Goal: Task Accomplishment & Management: Manage account settings

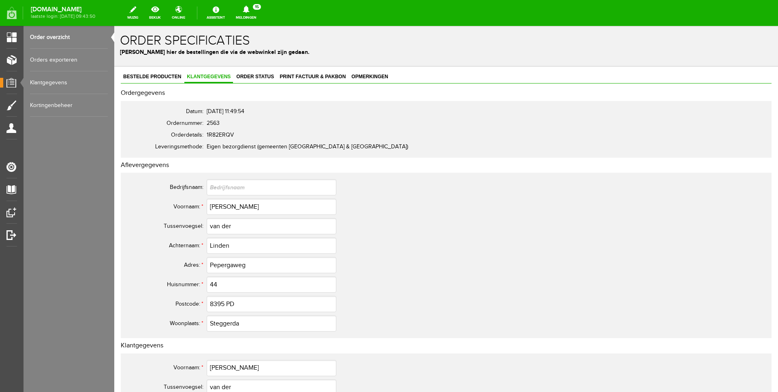
scroll to position [341, 0]
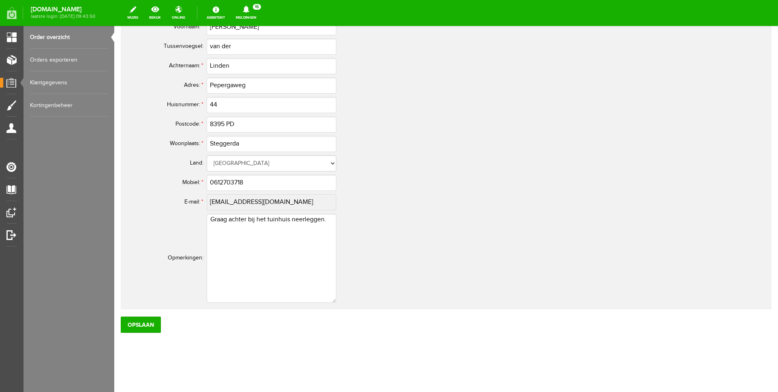
click at [67, 24] on div "[DOMAIN_NAME] laatste login: [DATE] 09:43:50 wijzig bekijk online Assistent Mel…" at bounding box center [389, 13] width 778 height 26
click at [64, 32] on link "Order overzicht" at bounding box center [69, 37] width 78 height 23
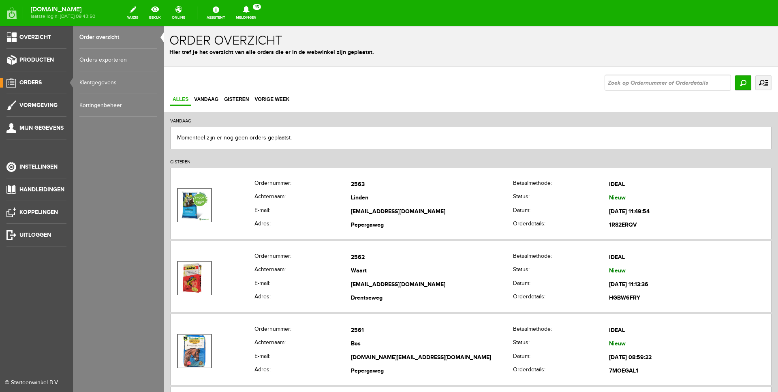
click at [148, 391] on div "Categorieën beheren Producten beheren Producten importeren Productkenmerken Pro…" at bounding box center [118, 196] width 91 height 392
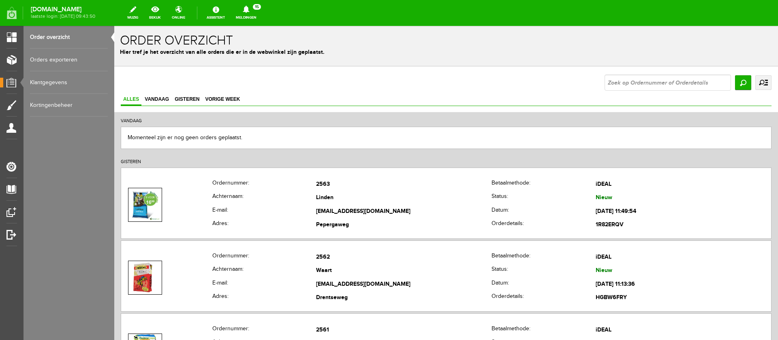
click at [64, 218] on div "Categorieën beheren Producten beheren Producten importeren Productkenmerken Pro…" at bounding box center [68, 170] width 91 height 340
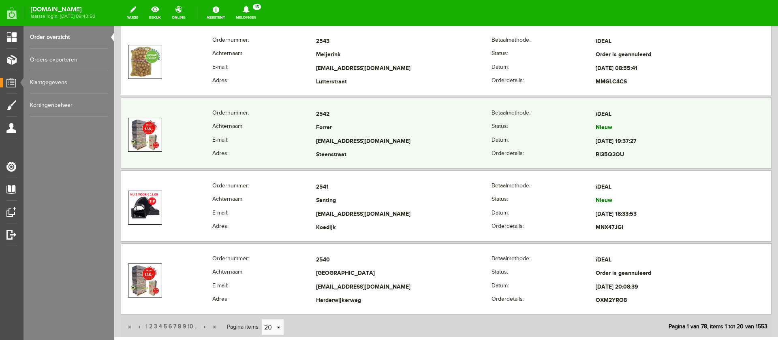
scroll to position [1677, 0]
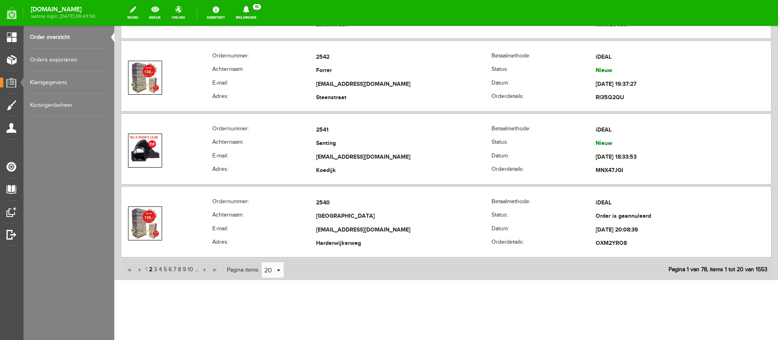
click at [151, 273] on span "2" at bounding box center [150, 270] width 5 height 16
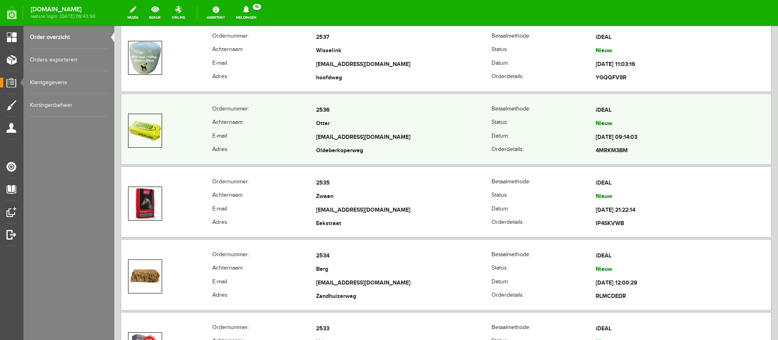
scroll to position [334, 0]
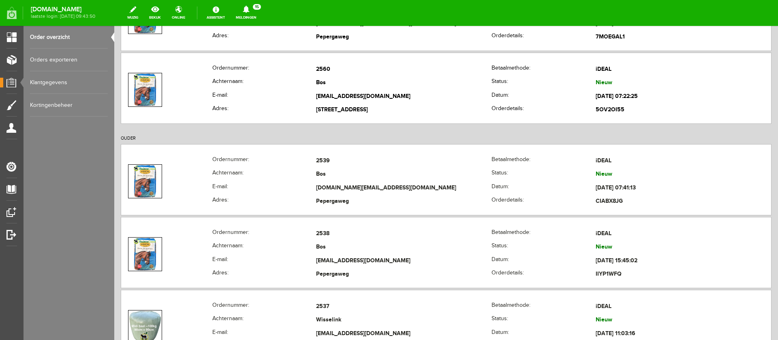
drag, startPoint x: 772, startPoint y: 108, endPoint x: 773, endPoint y: 92, distance: 16.3
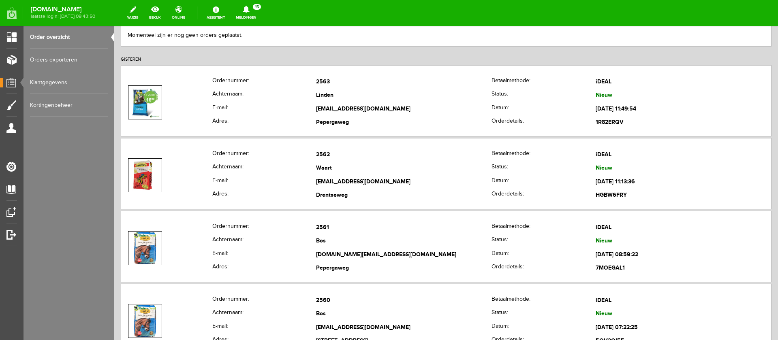
scroll to position [98, 0]
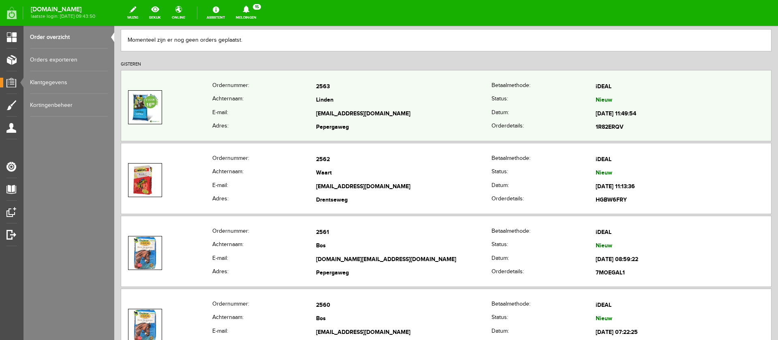
click at [310, 95] on th "Achternaam:" at bounding box center [264, 101] width 104 height 14
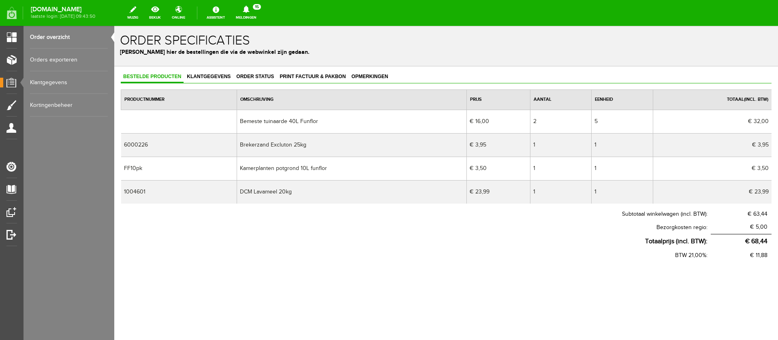
click at [45, 38] on link "Order overzicht" at bounding box center [69, 37] width 78 height 23
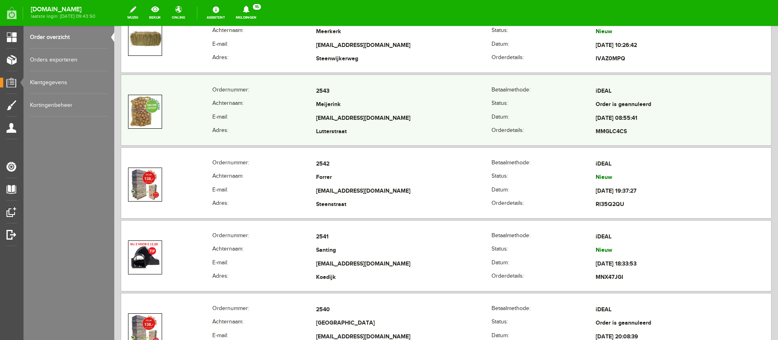
scroll to position [1644, 0]
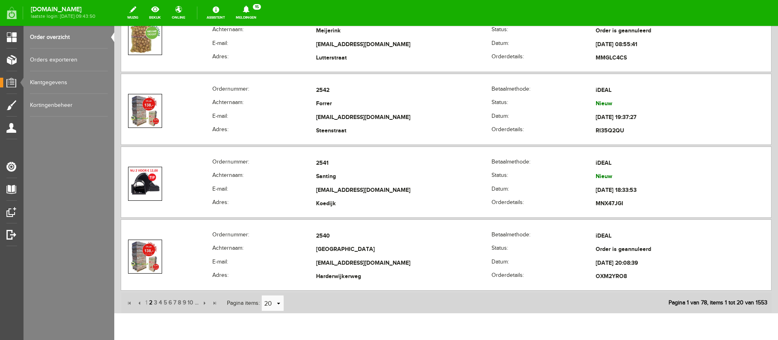
click at [150, 303] on span "2" at bounding box center [150, 303] width 5 height 16
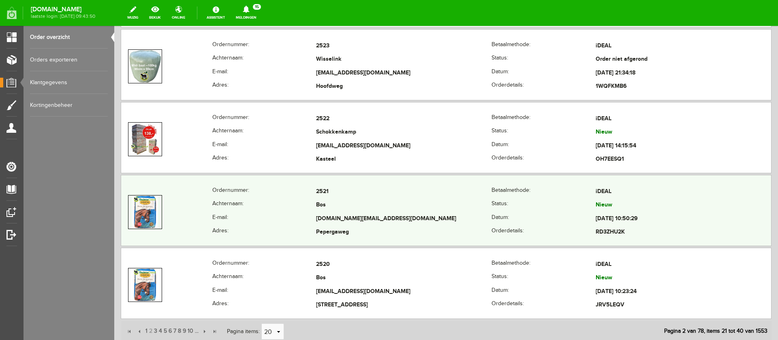
scroll to position [1629, 0]
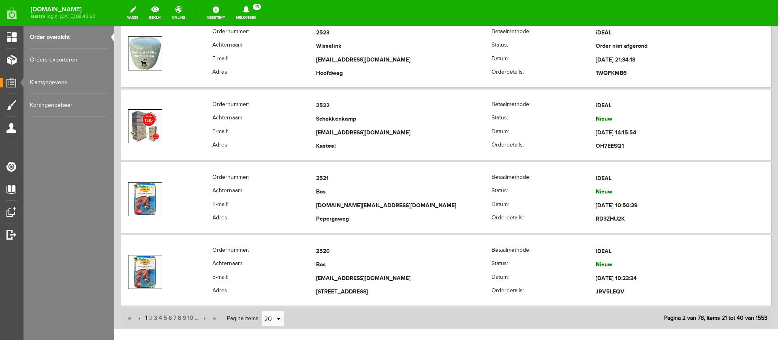
click at [147, 318] on span "1" at bounding box center [147, 318] width 4 height 16
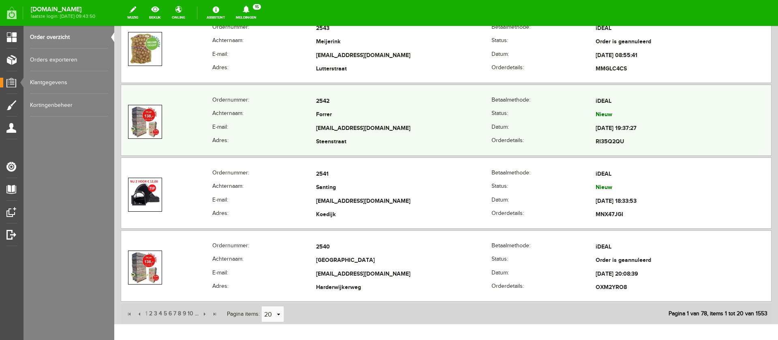
scroll to position [1678, 0]
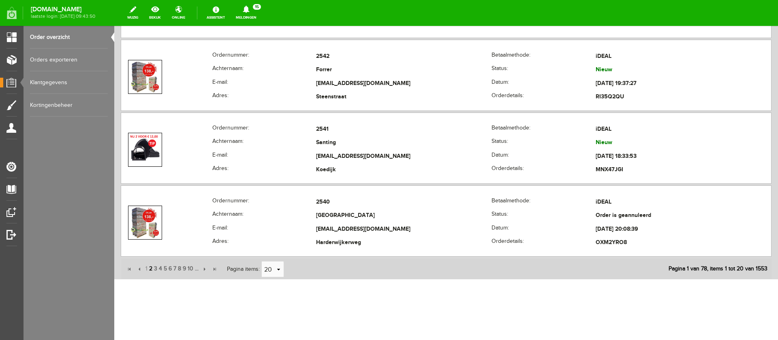
click at [151, 269] on span "2" at bounding box center [150, 269] width 5 height 16
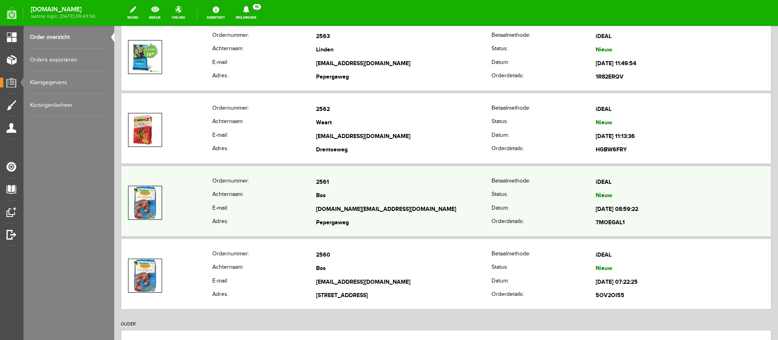
scroll to position [0, 0]
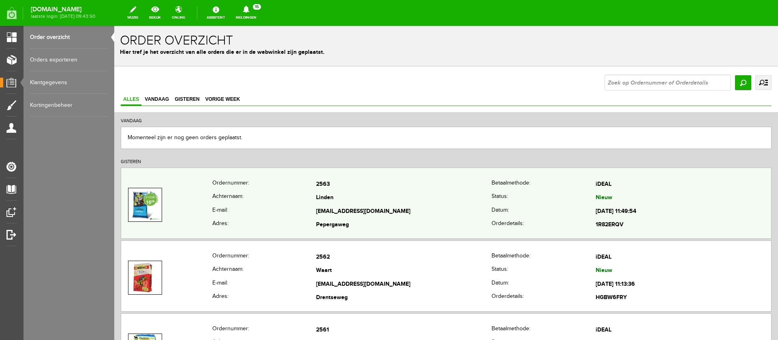
click at [352, 206] on td "[EMAIL_ADDRESS][DOMAIN_NAME]" at bounding box center [403, 212] width 175 height 14
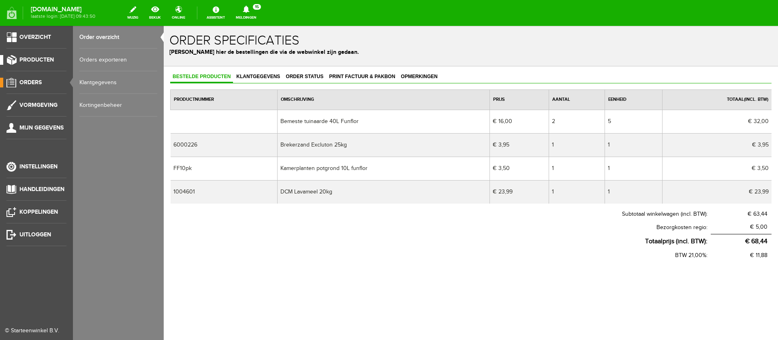
click at [37, 57] on span "Producten" at bounding box center [36, 59] width 34 height 7
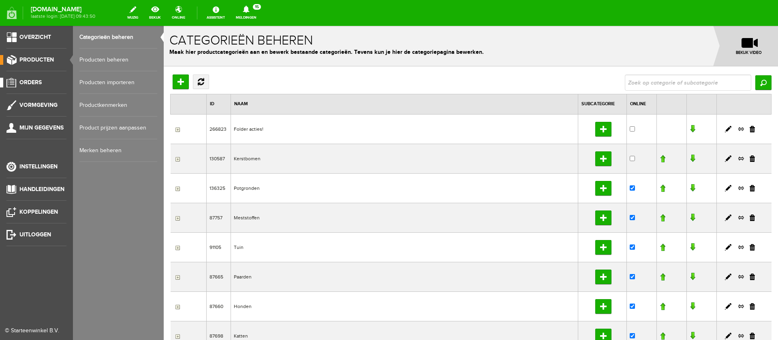
click at [40, 88] on li "Orders" at bounding box center [36, 86] width 60 height 16
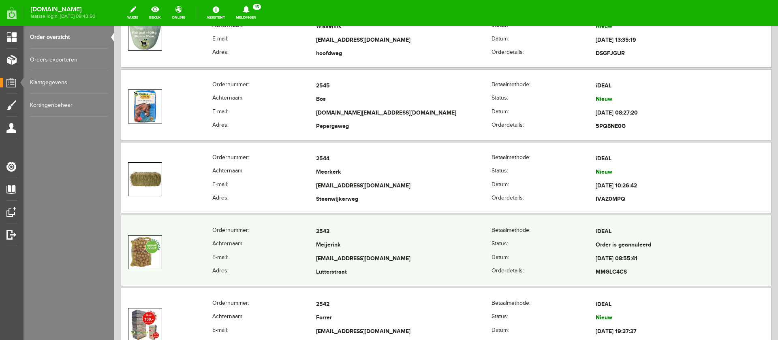
scroll to position [1478, 0]
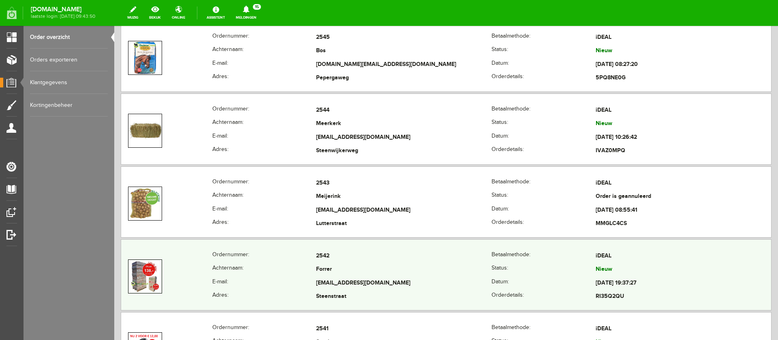
click at [283, 277] on th "E-mail:" at bounding box center [264, 284] width 104 height 14
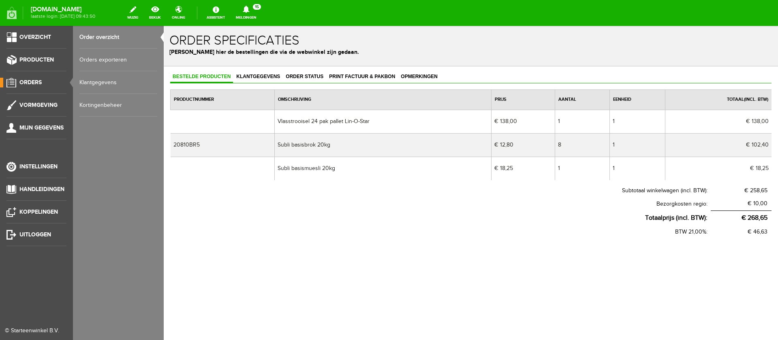
click at [44, 82] on link "Orders" at bounding box center [33, 83] width 66 height 10
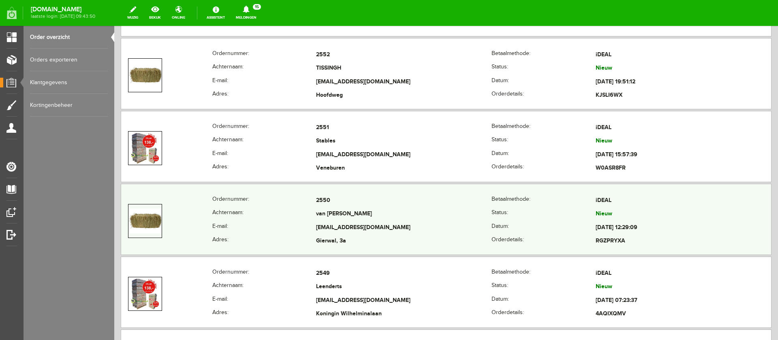
scroll to position [952, 0]
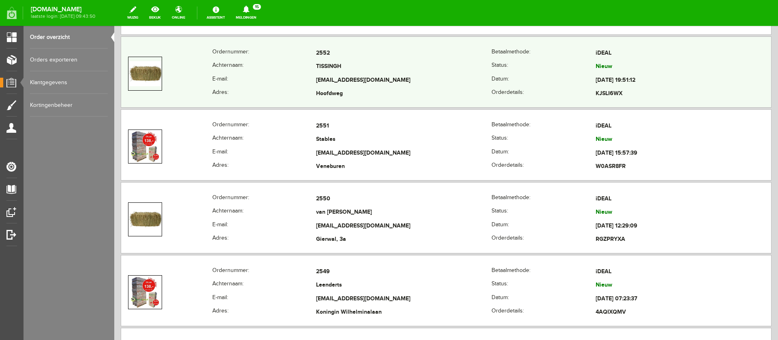
click at [349, 77] on td "[EMAIL_ADDRESS][DOMAIN_NAME]" at bounding box center [403, 81] width 175 height 14
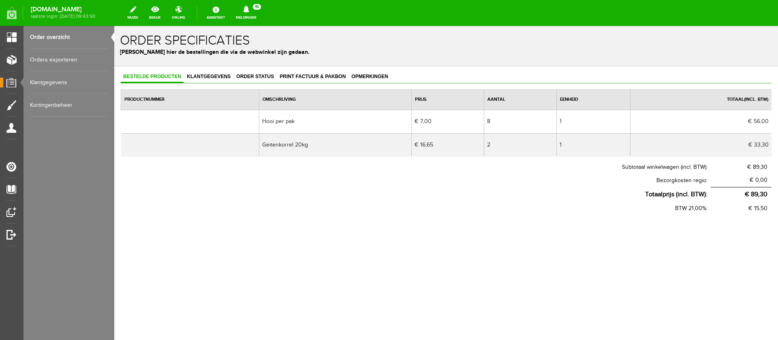
click at [246, 71] on div "Bestelde producten Klantgegevens Order status Print factuur & pakbon Opmerkinge…" at bounding box center [446, 169] width 664 height 206
click at [194, 77] on span "Klantgegevens" at bounding box center [208, 77] width 49 height 6
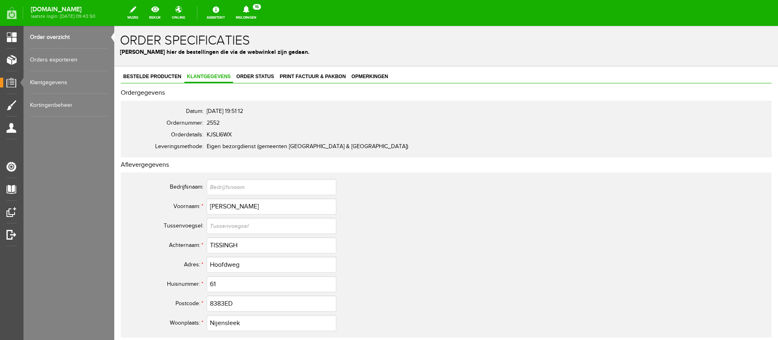
click at [36, 53] on link "Orders exporteren" at bounding box center [69, 60] width 78 height 23
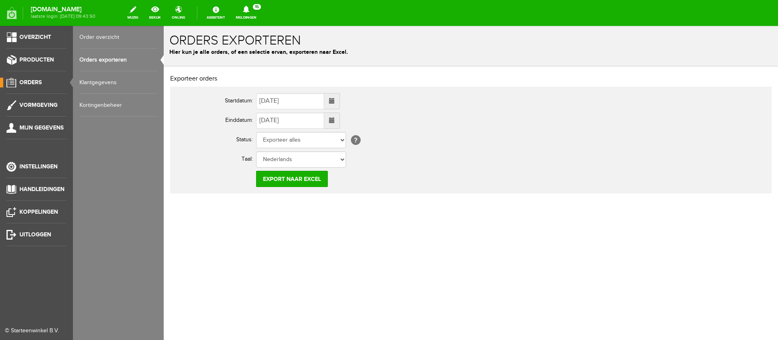
click at [39, 51] on ul "Overzicht Producten Orders Vormgeving Mijn gegevens Instellingen Handleidingen …" at bounding box center [36, 196] width 73 height 340
click at [40, 85] on link "Orders" at bounding box center [33, 83] width 66 height 10
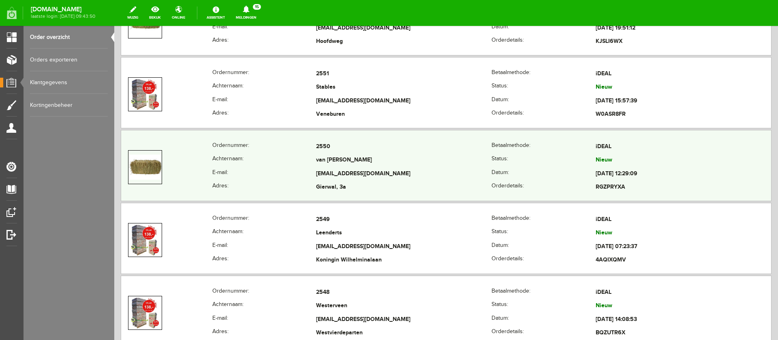
scroll to position [1016, 0]
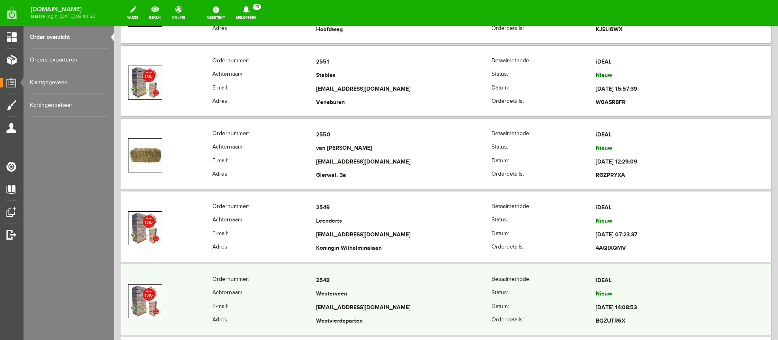
click at [372, 307] on td "[EMAIL_ADDRESS][DOMAIN_NAME]" at bounding box center [403, 308] width 175 height 14
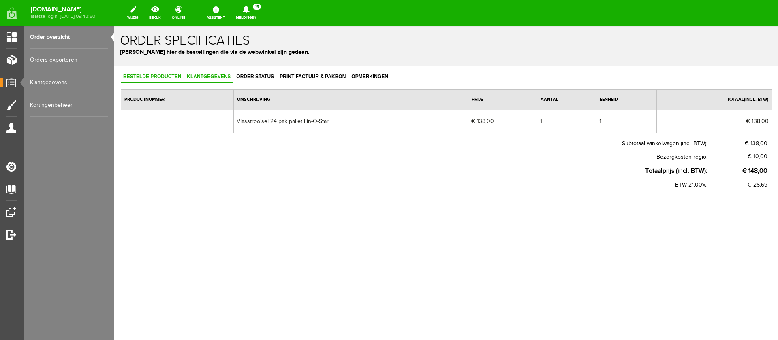
click at [218, 81] on link "Klantgegevens" at bounding box center [208, 77] width 49 height 12
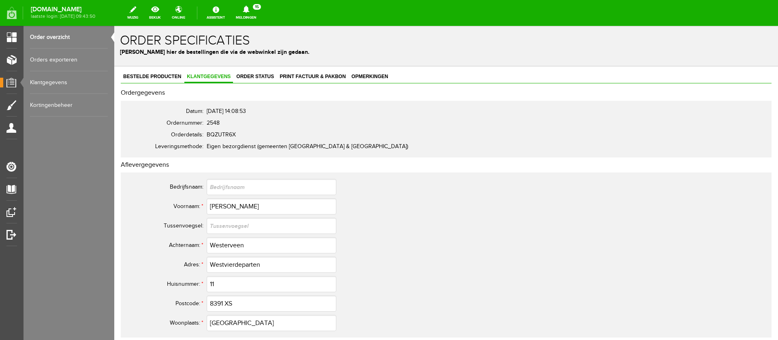
click at [67, 33] on link "Order overzicht" at bounding box center [69, 37] width 78 height 23
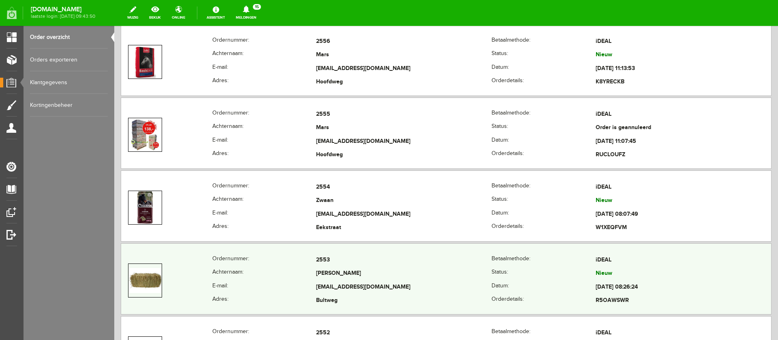
scroll to position [685, 0]
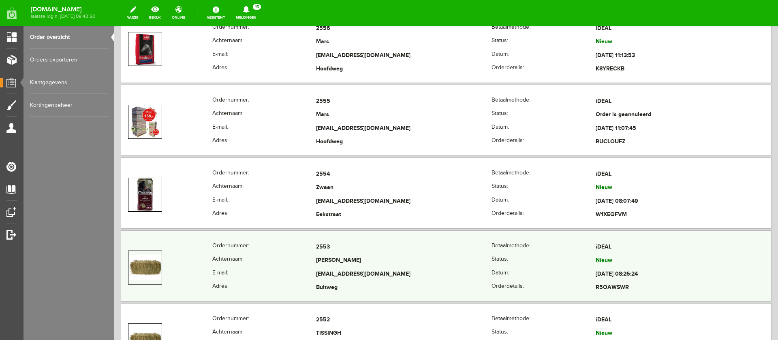
click at [337, 257] on td "[PERSON_NAME]" at bounding box center [403, 261] width 175 height 14
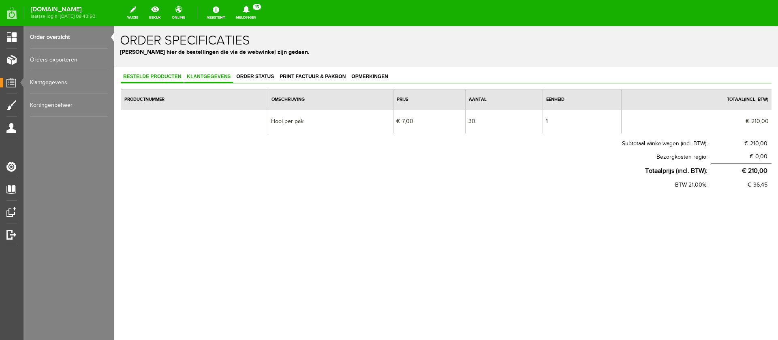
click at [218, 77] on span "Klantgegevens" at bounding box center [208, 77] width 49 height 6
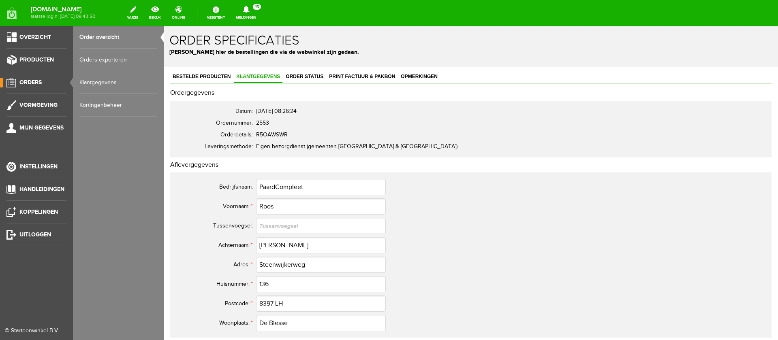
click at [30, 85] on link "Orders" at bounding box center [33, 83] width 66 height 10
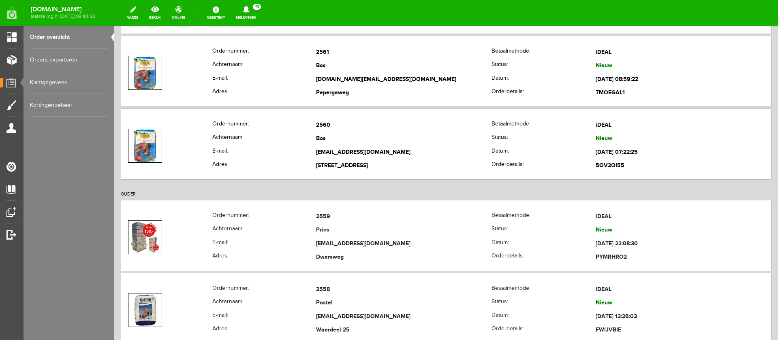
scroll to position [281, 0]
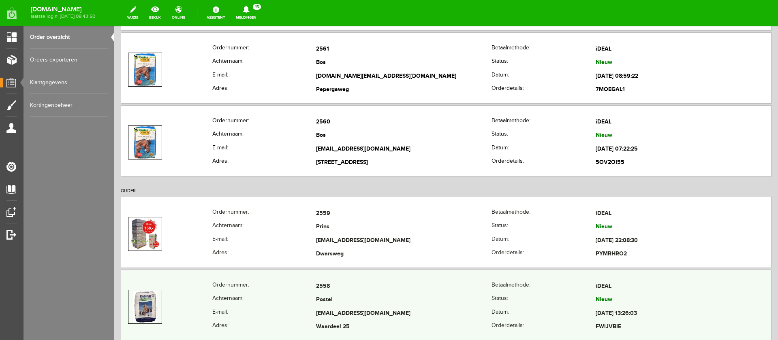
click at [360, 302] on td "Postel" at bounding box center [403, 301] width 175 height 14
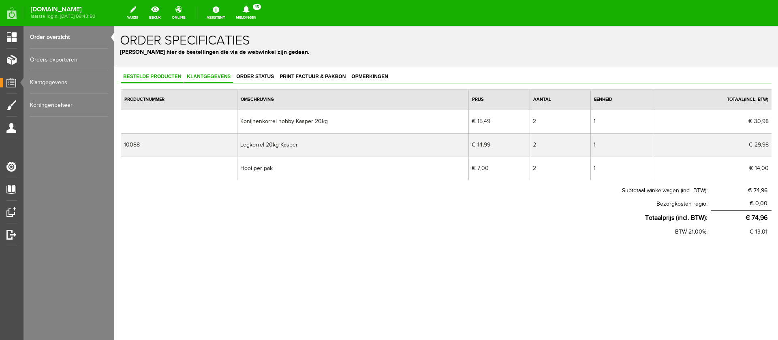
click at [210, 72] on link "Klantgegevens" at bounding box center [208, 77] width 49 height 12
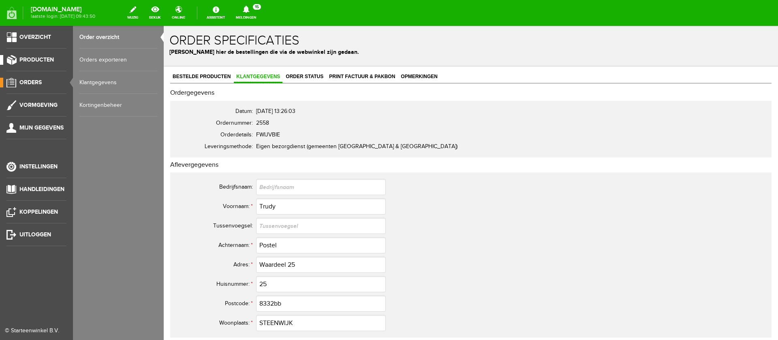
click at [25, 62] on span "Producten" at bounding box center [36, 59] width 34 height 7
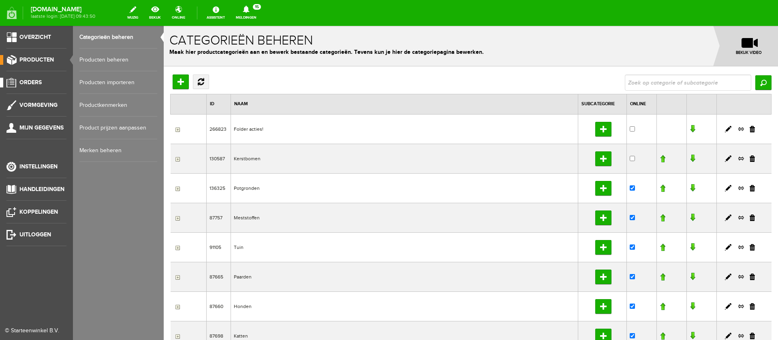
click at [24, 84] on span "Orders" at bounding box center [30, 82] width 22 height 7
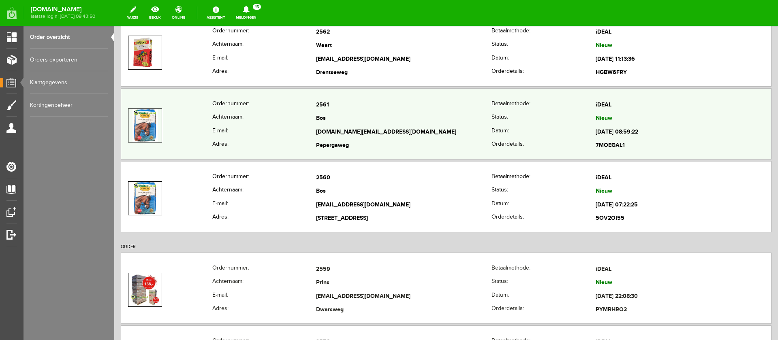
scroll to position [290, 0]
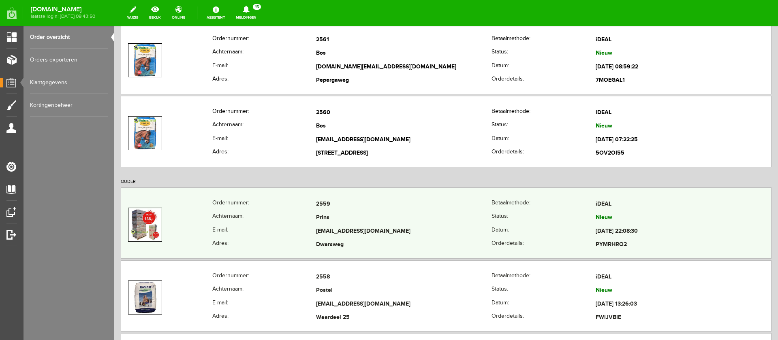
click at [322, 225] on td "[EMAIL_ADDRESS][DOMAIN_NAME]" at bounding box center [403, 232] width 175 height 14
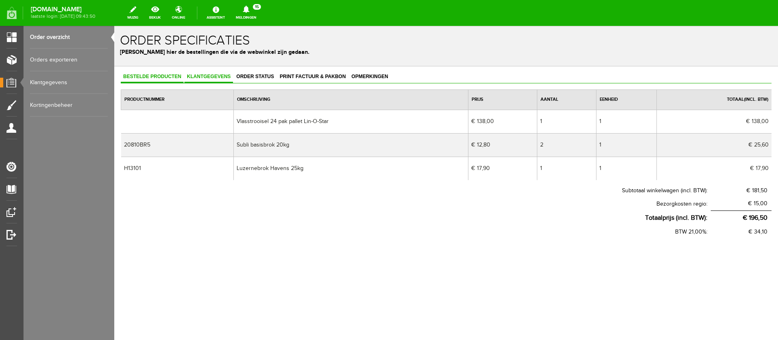
click at [212, 78] on span "Klantgegevens" at bounding box center [208, 77] width 49 height 6
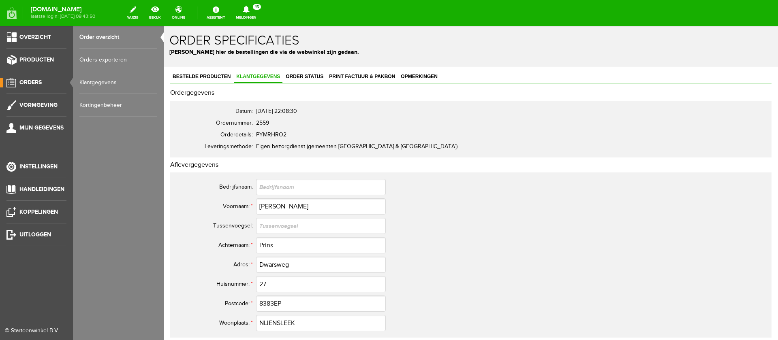
click at [46, 79] on link "Orders" at bounding box center [33, 83] width 66 height 10
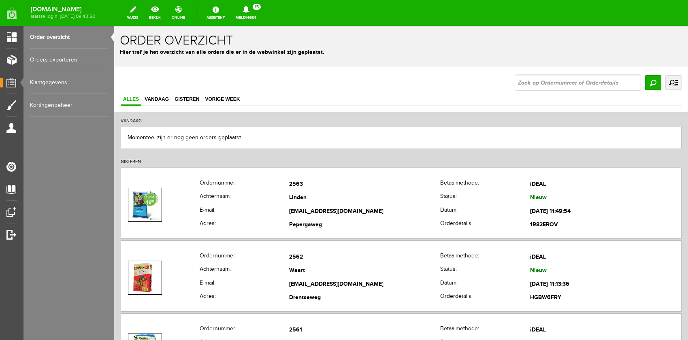
click at [256, 12] on icon at bounding box center [246, 9] width 21 height 7
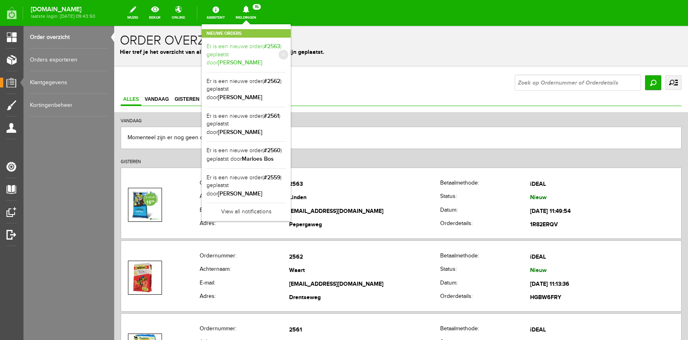
click at [286, 49] on link "Er is een nieuwe order( #2563 ) geplaatst door [PERSON_NAME]" at bounding box center [246, 55] width 79 height 25
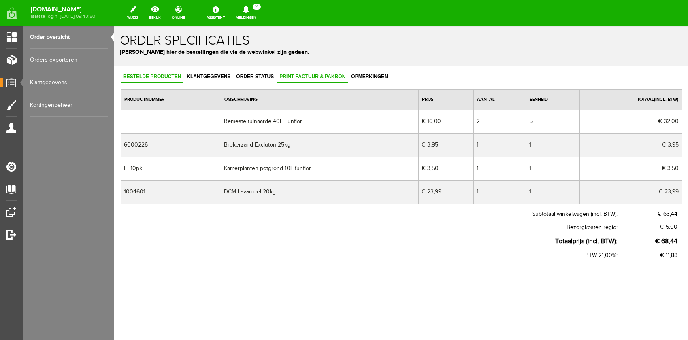
click at [309, 73] on link "Print factuur & pakbon" at bounding box center [312, 77] width 71 height 12
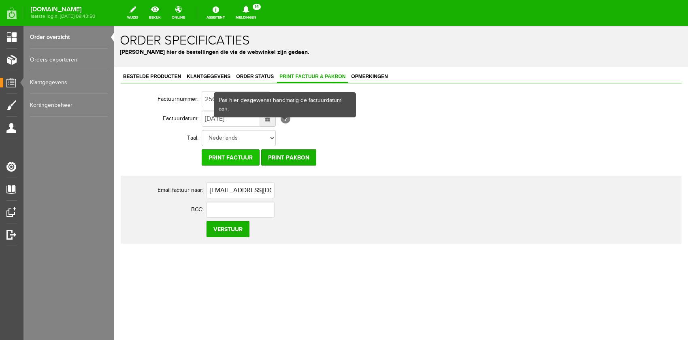
click at [234, 158] on input "Print factuur" at bounding box center [231, 157] width 58 height 16
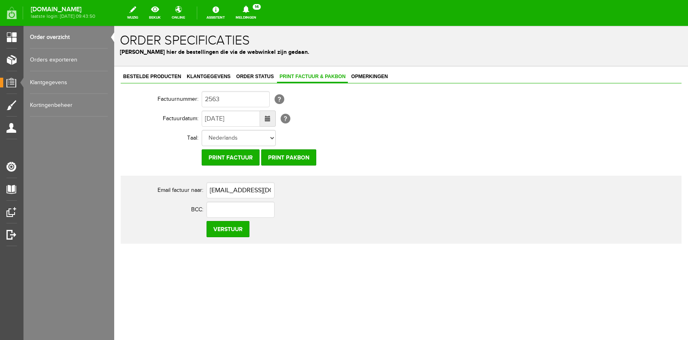
drag, startPoint x: 391, startPoint y: 157, endPoint x: 395, endPoint y: 155, distance: 4.2
click at [392, 157] on td "Print factuur Print pakbon" at bounding box center [356, 157] width 308 height 19
click at [261, 20] on link "Meldingen 14 Nieuwe orders Er is een nieuwe order( #2562 ) geplaatst door [PERS…" at bounding box center [246, 13] width 30 height 18
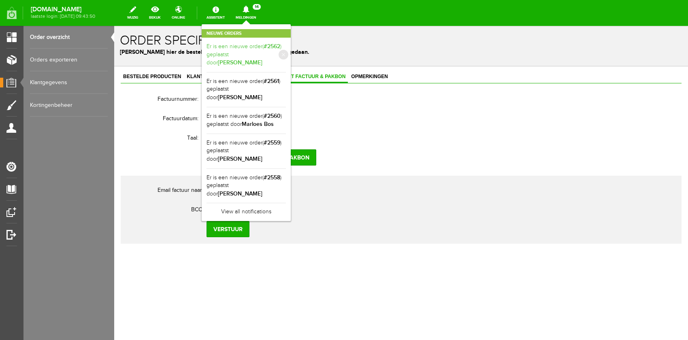
click at [263, 59] on b "[PERSON_NAME]" at bounding box center [240, 62] width 45 height 7
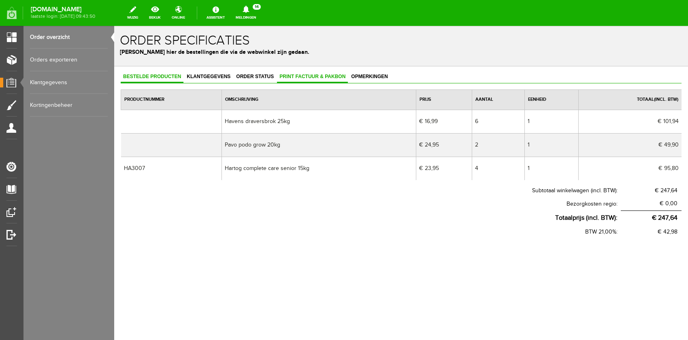
click at [286, 77] on span "Print factuur & pakbon" at bounding box center [312, 77] width 71 height 6
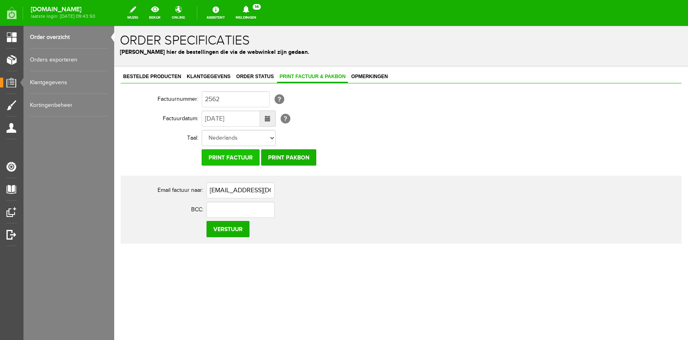
click at [222, 159] on input "Print factuur" at bounding box center [231, 157] width 58 height 16
click at [261, 15] on link "Meldingen 13 Nieuwe orders Er is een nieuwe order( #2561 ) geplaatst door [PERS…" at bounding box center [246, 13] width 30 height 18
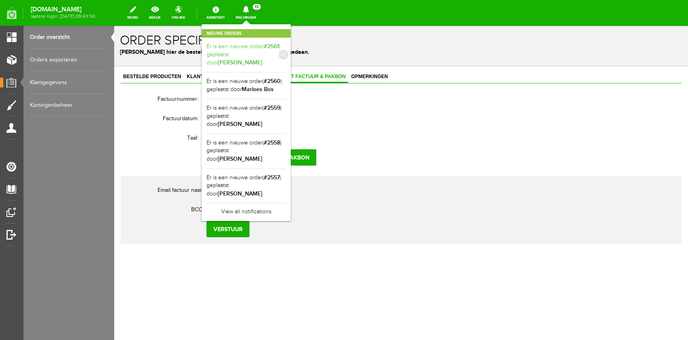
click at [264, 46] on link "Er is een nieuwe order( #2561 ) geplaatst door [PERSON_NAME]" at bounding box center [246, 55] width 79 height 25
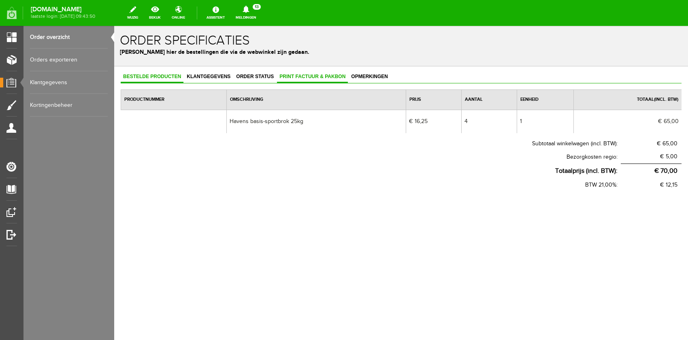
click at [297, 75] on span "Print factuur & pakbon" at bounding box center [312, 77] width 71 height 6
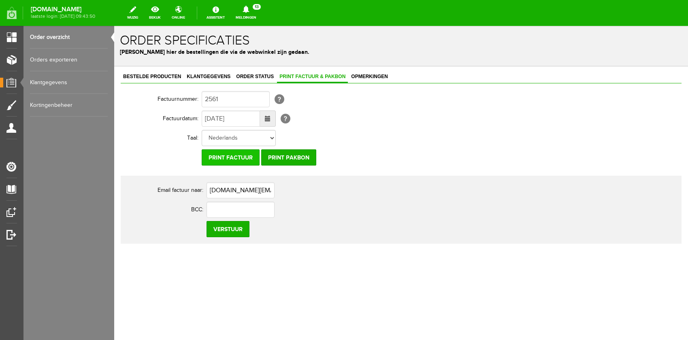
click at [222, 160] on input "Print factuur" at bounding box center [231, 157] width 58 height 16
click at [261, 11] on link "Meldingen 13 Nieuwe orders Er is een nieuwe order( #2561 ) geplaatst door [PERS…" at bounding box center [246, 13] width 30 height 18
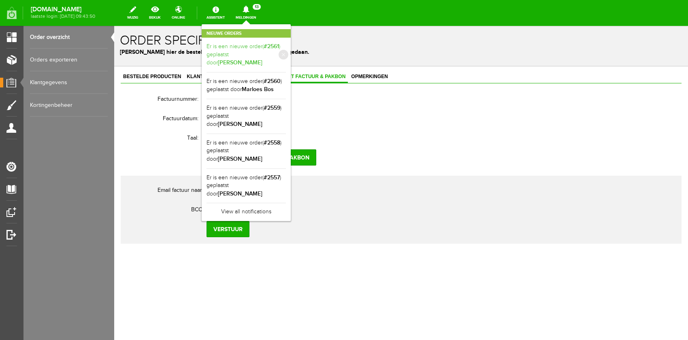
click at [263, 59] on b "[PERSON_NAME]" at bounding box center [240, 62] width 45 height 7
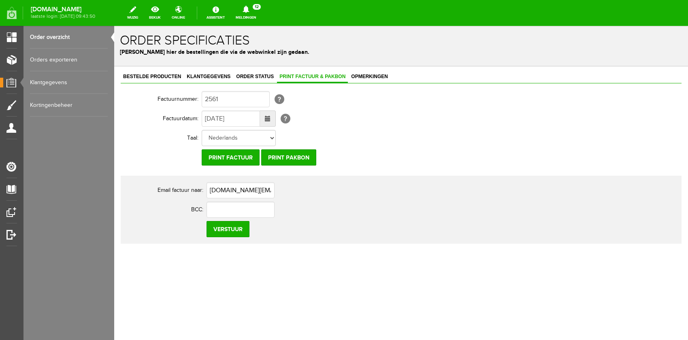
click at [256, 7] on icon at bounding box center [246, 9] width 21 height 7
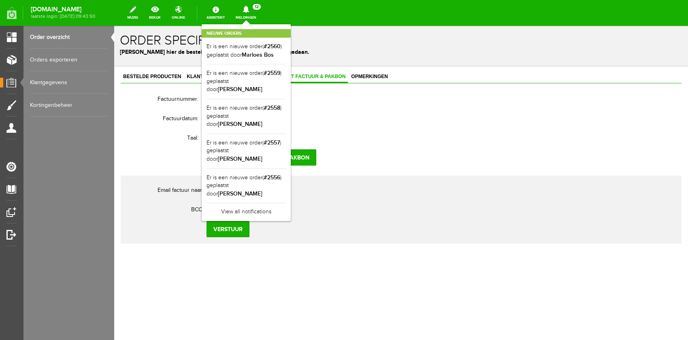
click at [60, 34] on link "Order overzicht" at bounding box center [69, 37] width 78 height 23
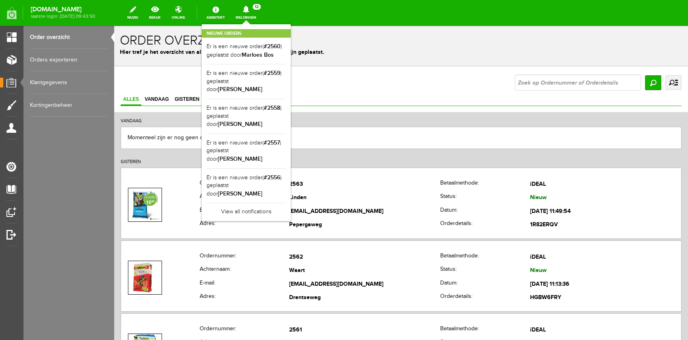
click at [371, 131] on div "Momenteel zijn er nog geen orders geplaatst." at bounding box center [401, 138] width 561 height 22
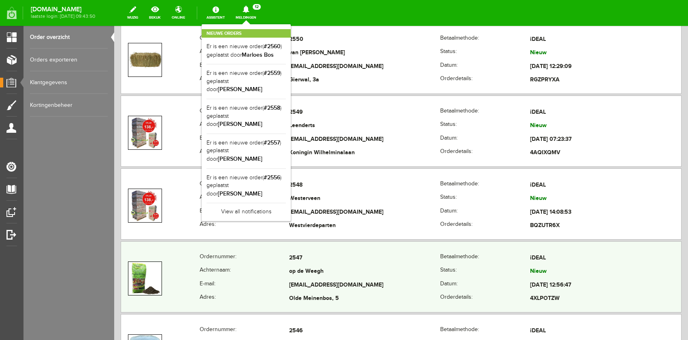
scroll to position [1256, 0]
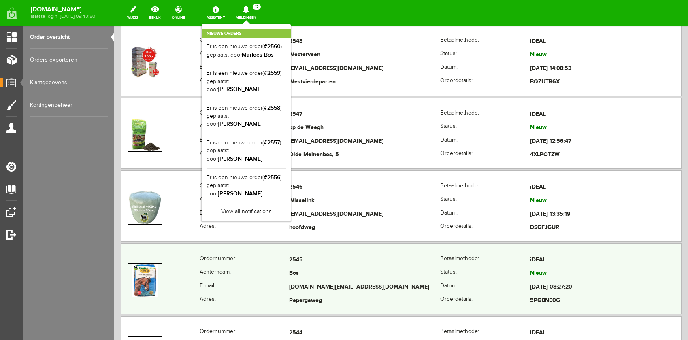
click at [312, 274] on td "Bos" at bounding box center [364, 274] width 151 height 14
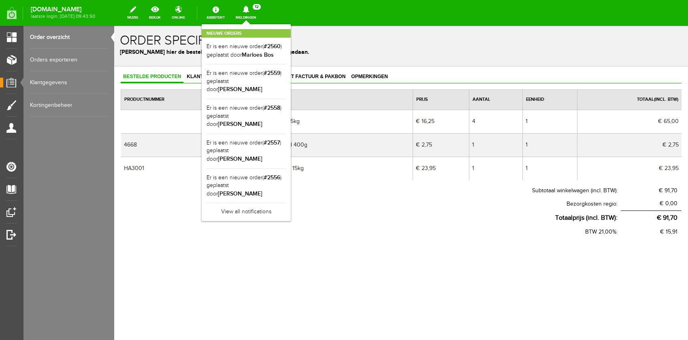
click at [261, 15] on link "Meldingen 12 Nieuwe orders Er is een nieuwe order( #2560 ) geplaatst door [PERS…" at bounding box center [246, 13] width 30 height 18
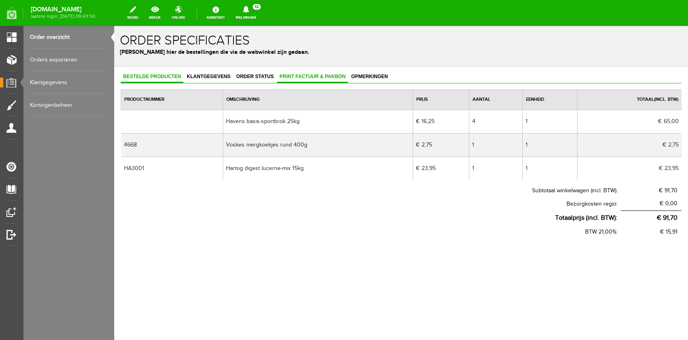
click at [300, 78] on span "Print factuur & pakbon" at bounding box center [312, 77] width 71 height 6
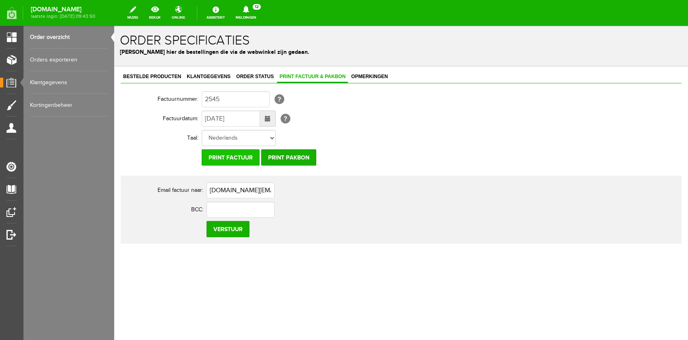
click at [230, 158] on input "Print factuur" at bounding box center [231, 157] width 58 height 16
click at [261, 4] on span "12" at bounding box center [257, 7] width 8 height 6
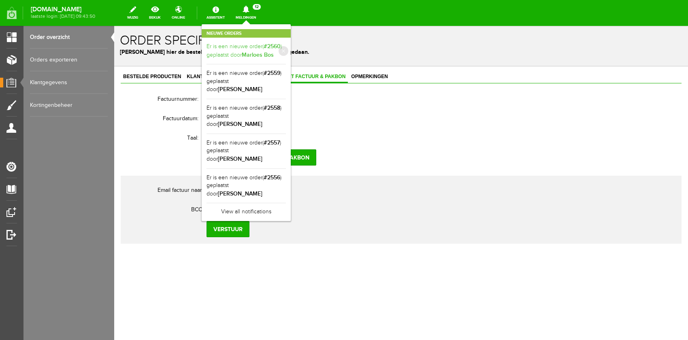
click at [274, 52] on b "Marloes Bos" at bounding box center [258, 54] width 32 height 7
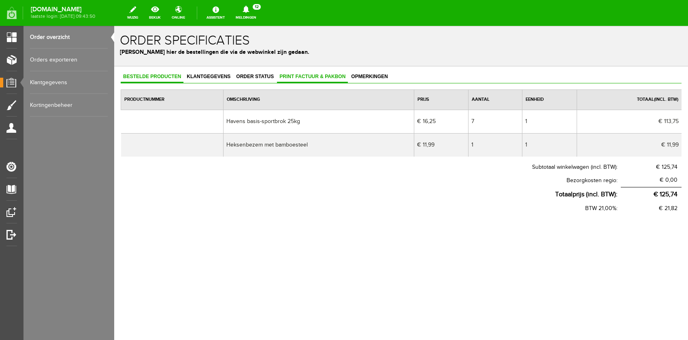
click at [301, 74] on span "Print factuur & pakbon" at bounding box center [312, 77] width 71 height 6
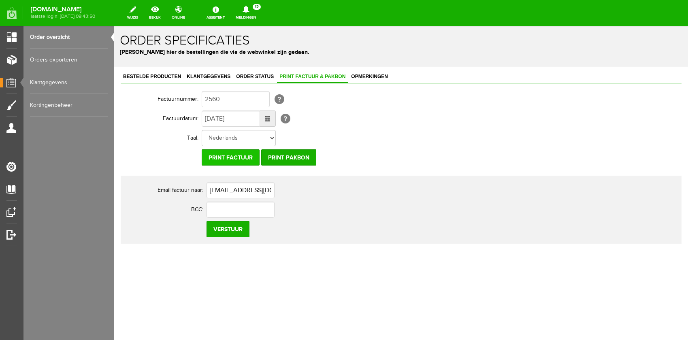
click at [233, 160] on input "Print factuur" at bounding box center [231, 157] width 58 height 16
click at [256, 11] on icon at bounding box center [246, 9] width 21 height 7
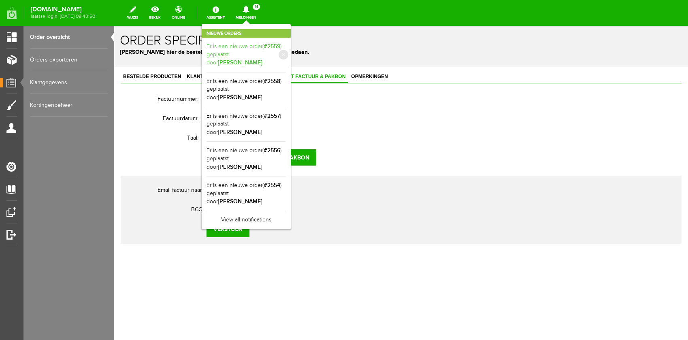
click at [279, 50] on link "Er is een nieuwe order( #2559 ) geplaatst door [PERSON_NAME]" at bounding box center [246, 55] width 79 height 25
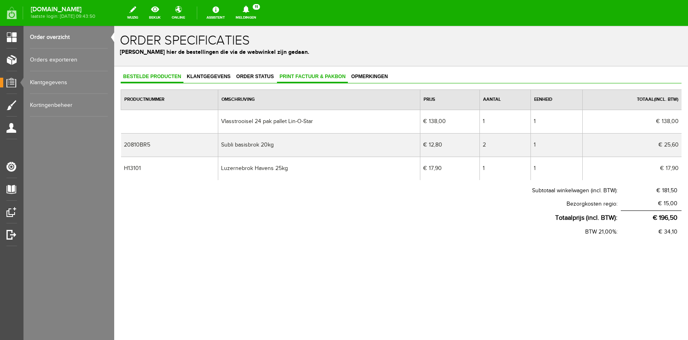
click at [292, 79] on link "Print factuur & pakbon" at bounding box center [312, 77] width 71 height 12
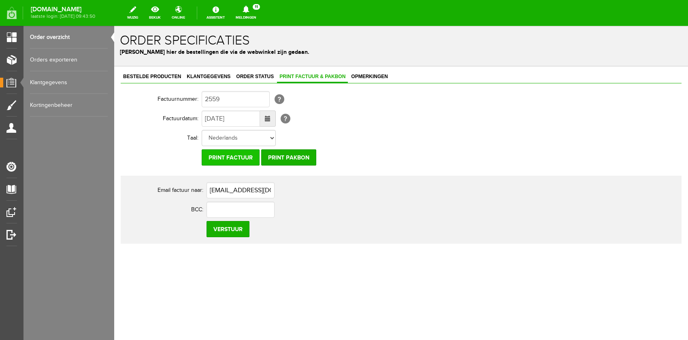
click at [221, 158] on input "Print factuur" at bounding box center [231, 157] width 58 height 16
click at [275, 23] on div "[DOMAIN_NAME] laatste login: [DATE] 09:43:50 wijzig bekijk online Assistent Mel…" at bounding box center [344, 13] width 688 height 26
click at [261, 19] on link "Meldingen 11 Nieuwe orders Er is een nieuwe order( #2559 ) geplaatst door [PERS…" at bounding box center [246, 13] width 30 height 18
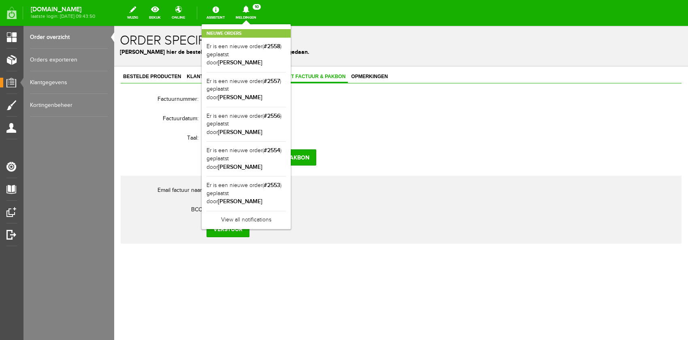
click at [270, 59] on li "Er is een nieuwe order( #2558 ) geplaatst door [PERSON_NAME]" at bounding box center [246, 55] width 79 height 35
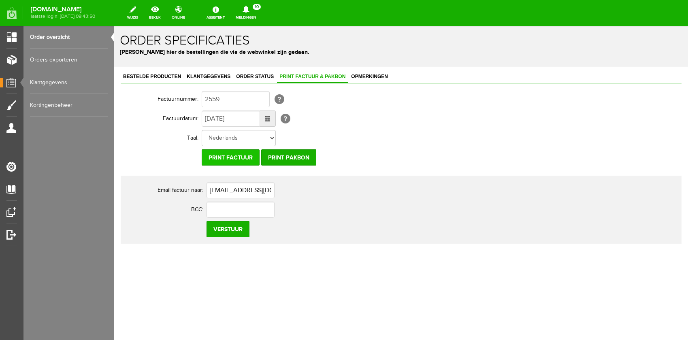
click at [237, 157] on input "Print factuur" at bounding box center [231, 157] width 58 height 16
click at [256, 12] on icon at bounding box center [246, 9] width 21 height 7
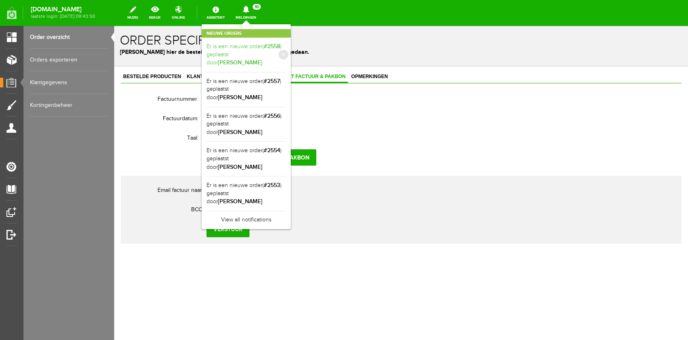
click at [275, 46] on link "Er is een nieuwe order( #2558 ) geplaatst door [PERSON_NAME]" at bounding box center [246, 55] width 79 height 25
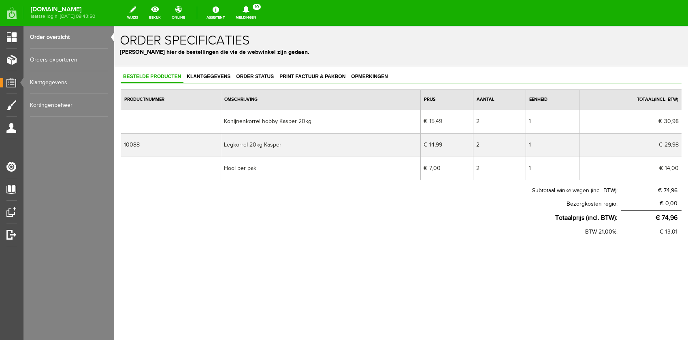
click at [291, 70] on div "Bestelde producten Klantgegevens Order status Print factuur & pakbon Opmerkinge…" at bounding box center [401, 180] width 574 height 229
click at [293, 73] on link "Print factuur & pakbon" at bounding box center [312, 77] width 71 height 12
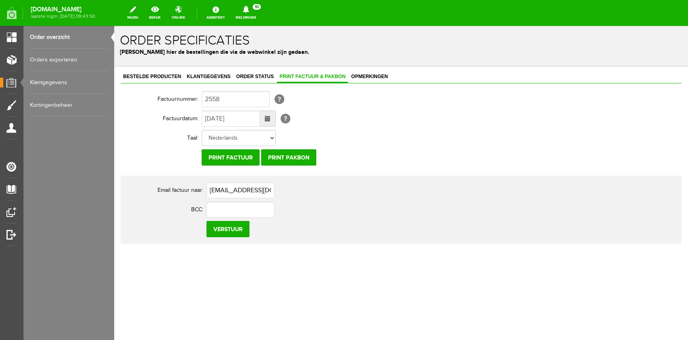
click at [236, 166] on td "Print factuur Print pakbon" at bounding box center [356, 157] width 308 height 19
click at [237, 164] on input "Print factuur" at bounding box center [231, 157] width 58 height 16
click at [261, 7] on span "10" at bounding box center [257, 7] width 8 height 6
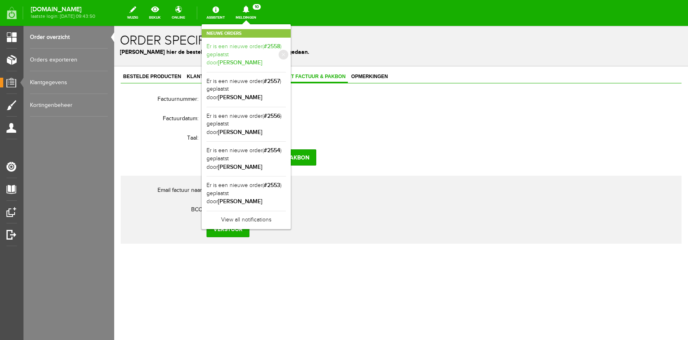
click at [279, 57] on link "Er is een nieuwe order( #2558 ) geplaatst door [PERSON_NAME]" at bounding box center [246, 55] width 79 height 25
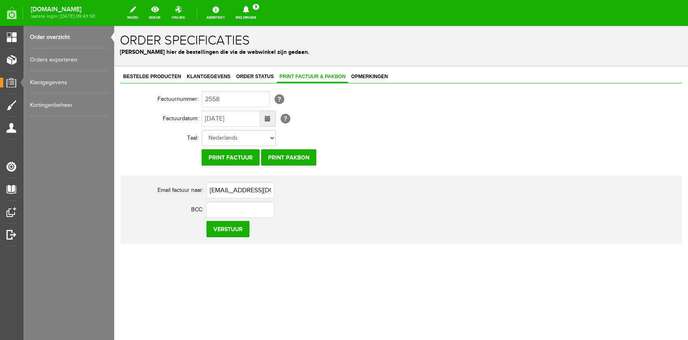
click at [249, 11] on icon at bounding box center [246, 9] width 6 height 7
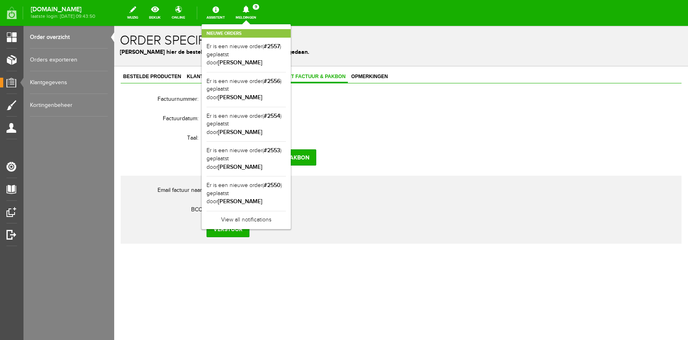
click at [82, 37] on link "Order overzicht" at bounding box center [69, 37] width 78 height 23
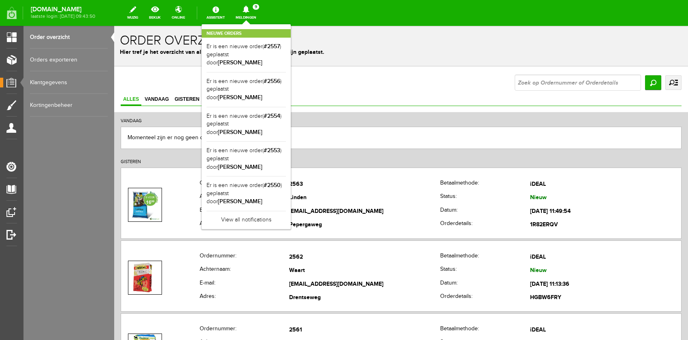
click at [259, 4] on span "9" at bounding box center [256, 7] width 6 height 6
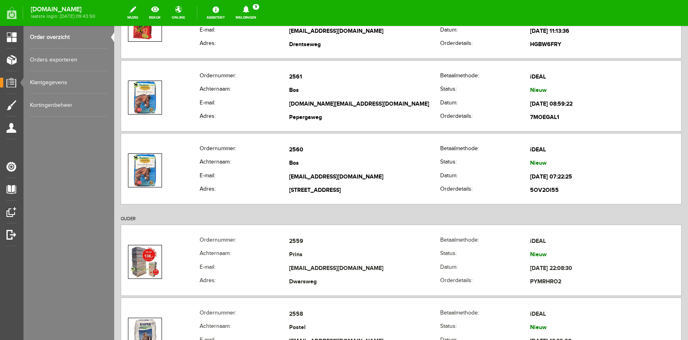
scroll to position [284, 0]
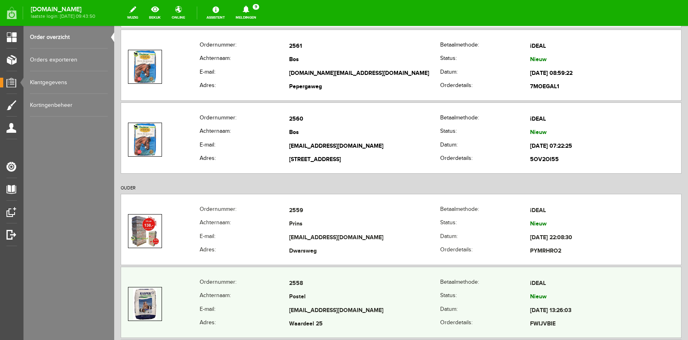
click at [302, 291] on td "Postel" at bounding box center [364, 298] width 151 height 14
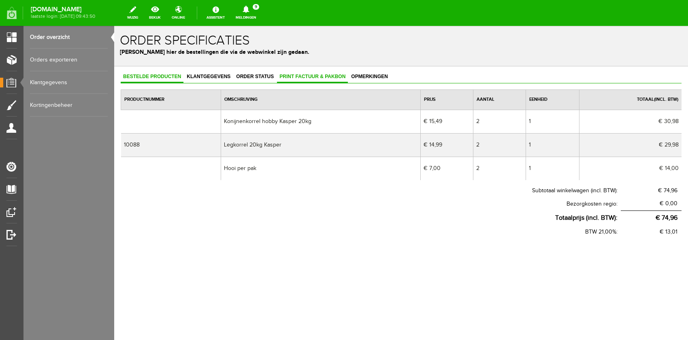
click at [315, 76] on span "Print factuur & pakbon" at bounding box center [312, 77] width 71 height 6
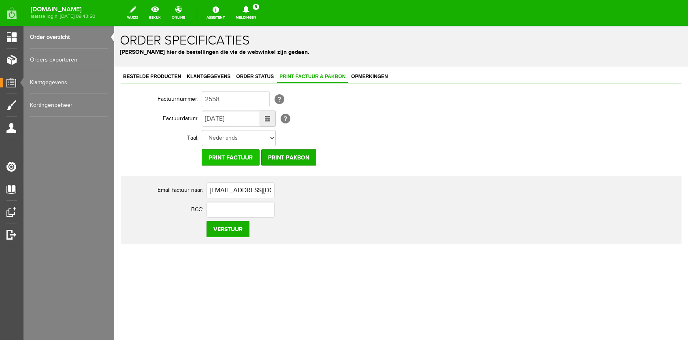
click at [233, 152] on input "Print factuur" at bounding box center [231, 157] width 58 height 16
click at [369, 31] on div "Order specificaties Beheer hier de bestellingen die via de webwinkel zijn gedaa…" at bounding box center [401, 46] width 574 height 41
click at [256, 12] on icon at bounding box center [246, 9] width 21 height 7
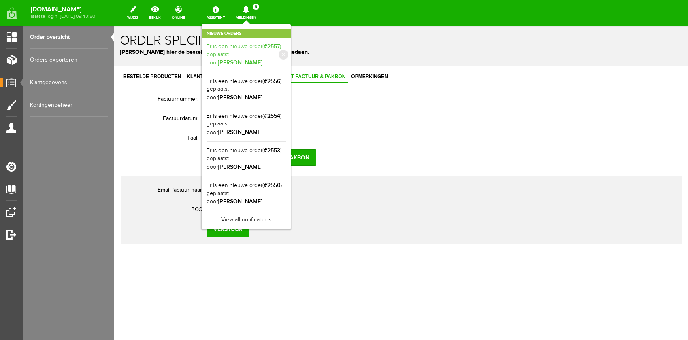
click at [267, 50] on link "Er is een nieuwe order( #2557 ) geplaatst door [PERSON_NAME]" at bounding box center [246, 55] width 79 height 25
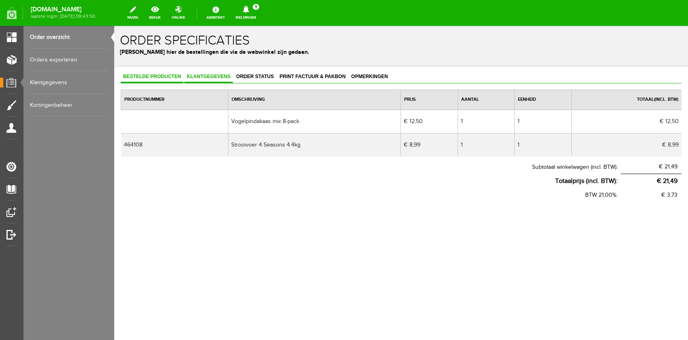
click at [201, 74] on span "Klantgegevens" at bounding box center [208, 77] width 49 height 6
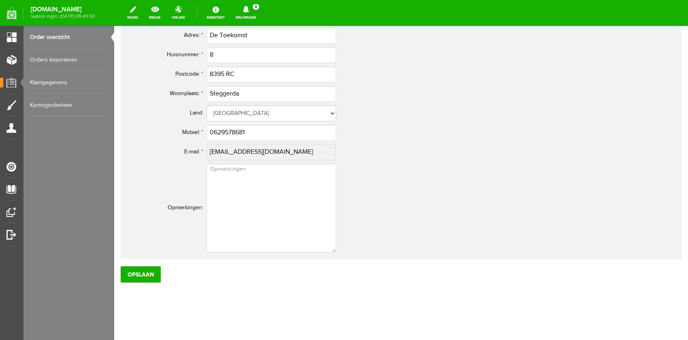
scroll to position [39, 0]
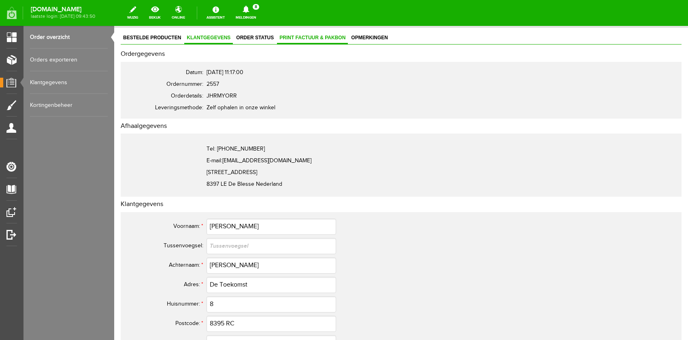
click at [310, 34] on link "Print factuur & pakbon" at bounding box center [312, 38] width 71 height 12
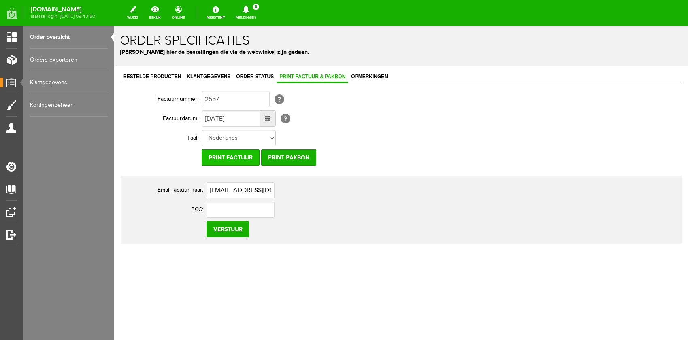
click at [241, 156] on input "Print factuur" at bounding box center [231, 157] width 58 height 16
click at [261, 13] on link "Meldingen 8 Nieuwe orders Er is een nieuwe order( #2556 ) geplaatst door [PERSO…" at bounding box center [246, 13] width 30 height 18
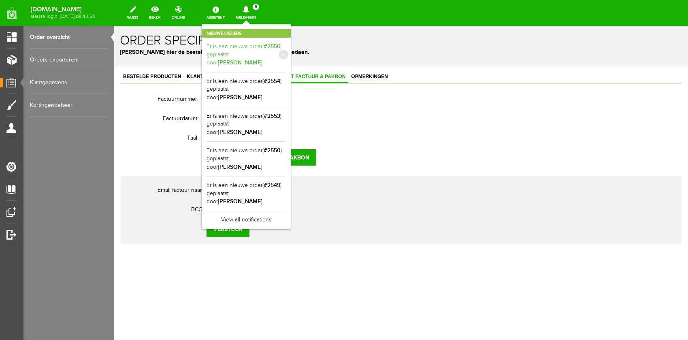
click at [263, 51] on link "Er is een nieuwe order( #2556 ) geplaatst door [PERSON_NAME]" at bounding box center [246, 55] width 79 height 25
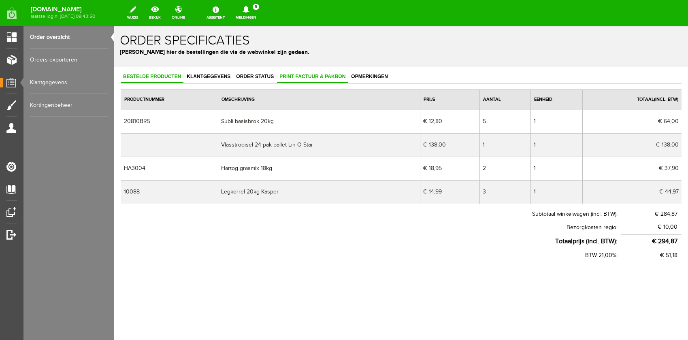
click at [302, 75] on span "Print factuur & pakbon" at bounding box center [312, 77] width 71 height 6
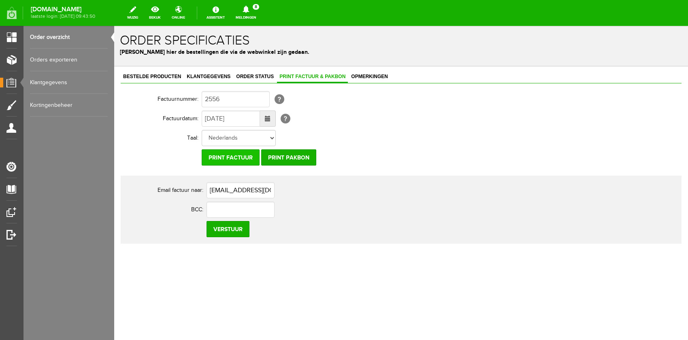
click at [220, 157] on input "Print factuur" at bounding box center [231, 157] width 58 height 16
click at [261, 15] on link "Meldingen 7 Nieuwe orders Er is een nieuwe order( #2554 ) geplaatst door [PERSO…" at bounding box center [246, 13] width 30 height 18
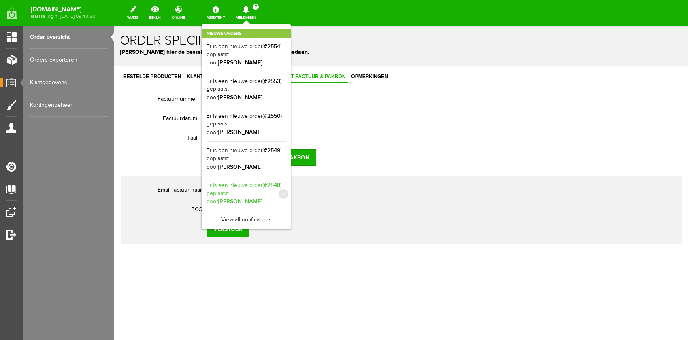
click at [265, 182] on link "Er is een nieuwe order( #2548 ) geplaatst door [PERSON_NAME]" at bounding box center [246, 194] width 79 height 25
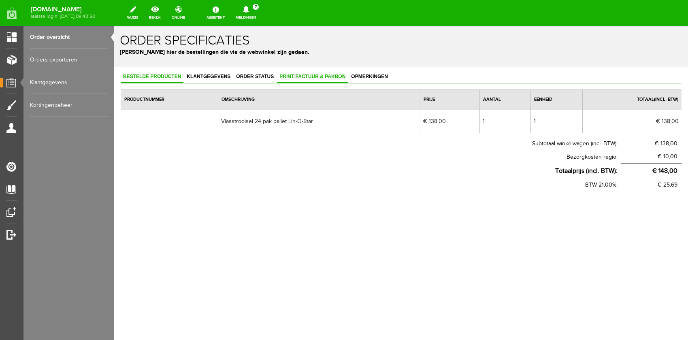
click at [310, 79] on span "Print factuur & pakbon" at bounding box center [312, 77] width 71 height 6
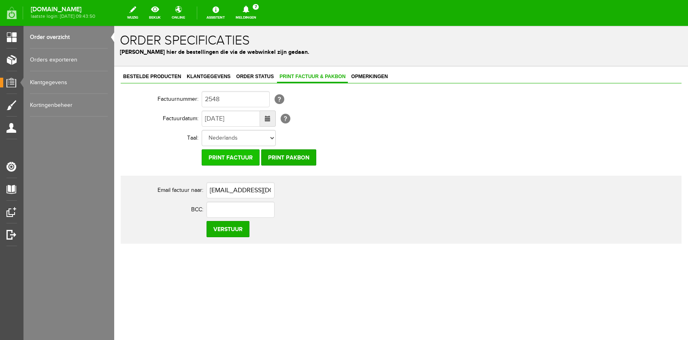
click at [223, 163] on input "Print factuur" at bounding box center [231, 157] width 58 height 16
click at [261, 13] on link "Meldingen 7 Nieuwe orders Er is een nieuwe order( #2554 ) geplaatst door [PERSO…" at bounding box center [246, 13] width 30 height 18
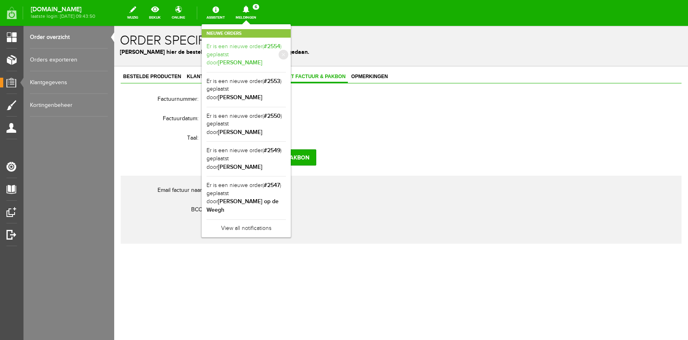
click at [271, 57] on link "Er is een nieuwe order( #2554 ) geplaatst door [PERSON_NAME]" at bounding box center [246, 55] width 79 height 25
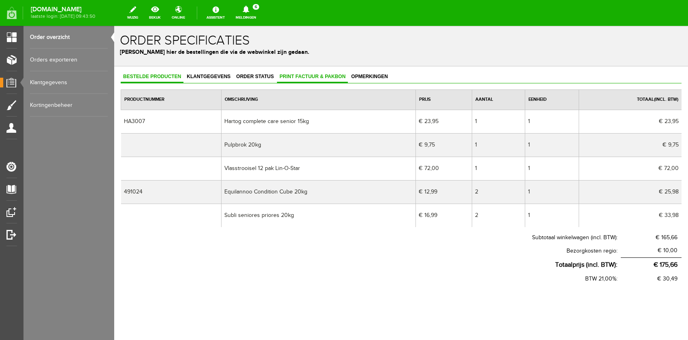
click at [295, 73] on link "Print factuur & pakbon" at bounding box center [312, 77] width 71 height 12
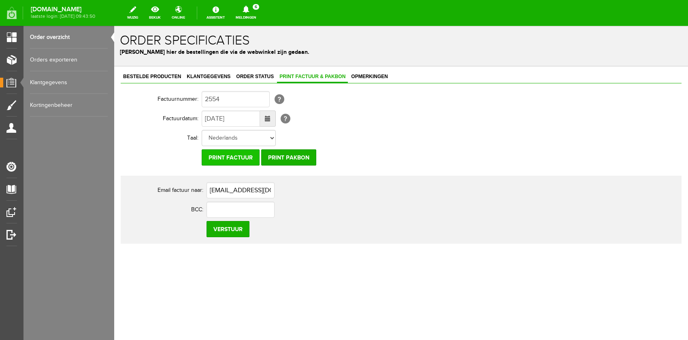
click at [235, 156] on input "Print factuur" at bounding box center [231, 157] width 58 height 16
click at [249, 160] on input "Print factuur" at bounding box center [231, 157] width 58 height 16
click at [261, 17] on link "Meldingen 5 Nieuwe orders Er is een nieuwe order( #2553 ) geplaatst door [PERSO…" at bounding box center [246, 13] width 30 height 18
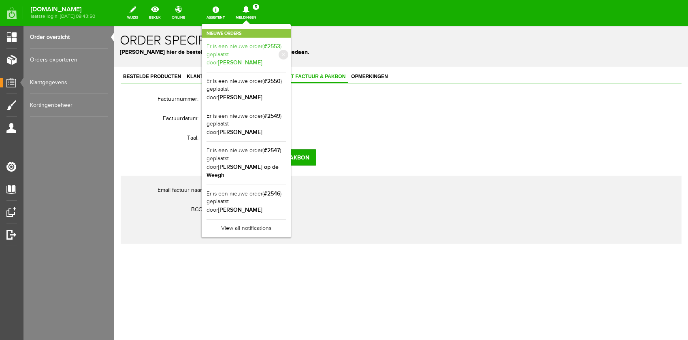
click at [263, 59] on b "[PERSON_NAME]" at bounding box center [240, 62] width 45 height 7
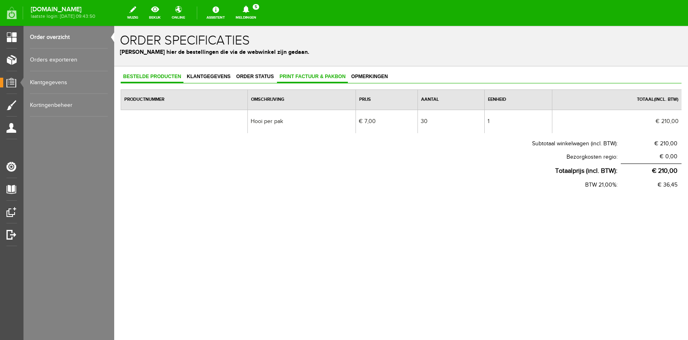
click at [310, 78] on span "Print factuur & pakbon" at bounding box center [312, 77] width 71 height 6
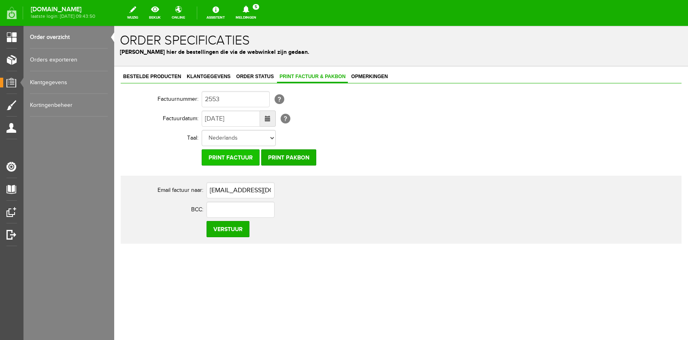
click at [222, 156] on input "Print factuur" at bounding box center [231, 157] width 58 height 16
click at [261, 13] on link "Meldingen 5 Nieuwe orders Er is een nieuwe order( #2553 ) geplaatst door [PERSO…" at bounding box center [246, 13] width 30 height 18
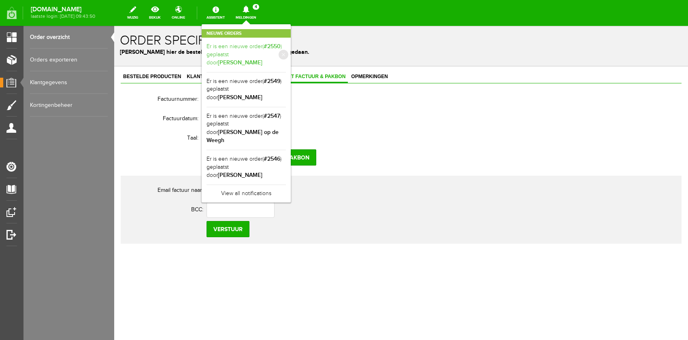
click at [249, 59] on link "Er is een nieuwe order( #2550 ) geplaatst door [PERSON_NAME]" at bounding box center [246, 55] width 79 height 25
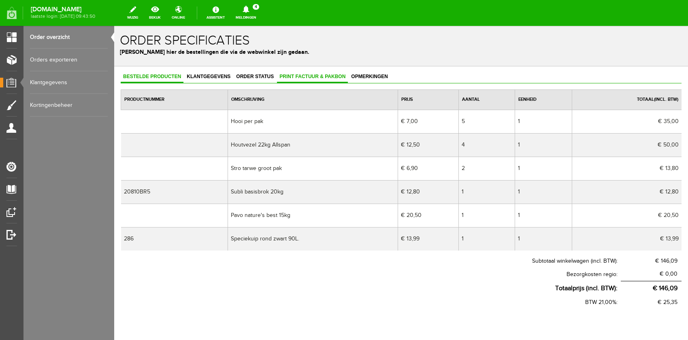
click at [299, 79] on span "Print factuur & pakbon" at bounding box center [312, 77] width 71 height 6
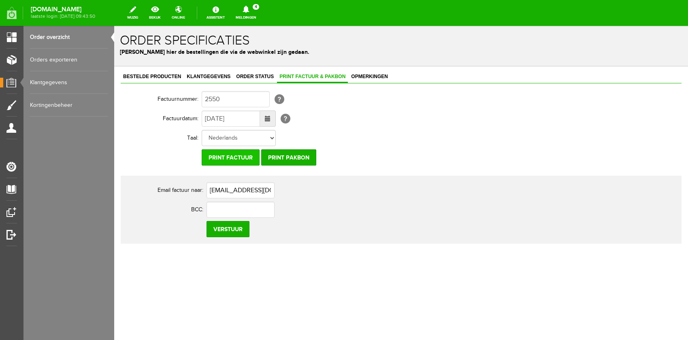
click at [234, 162] on input "Print factuur" at bounding box center [231, 157] width 58 height 16
click at [261, 21] on link "Meldingen 4 Nieuwe orders Er is een nieuwe order( #2550 ) geplaatst door [PERSO…" at bounding box center [246, 13] width 30 height 18
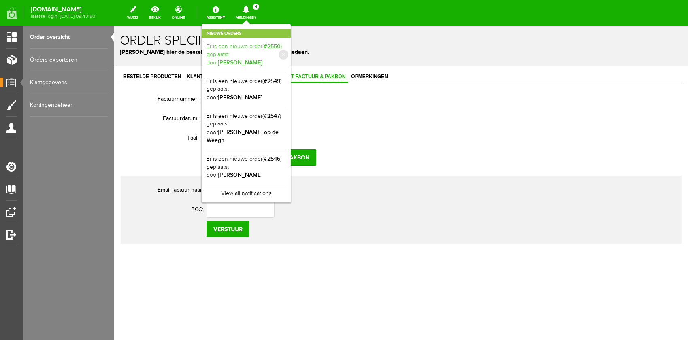
click at [261, 55] on link "Er is een nieuwe order( #2550 ) geplaatst door [PERSON_NAME]" at bounding box center [246, 55] width 79 height 25
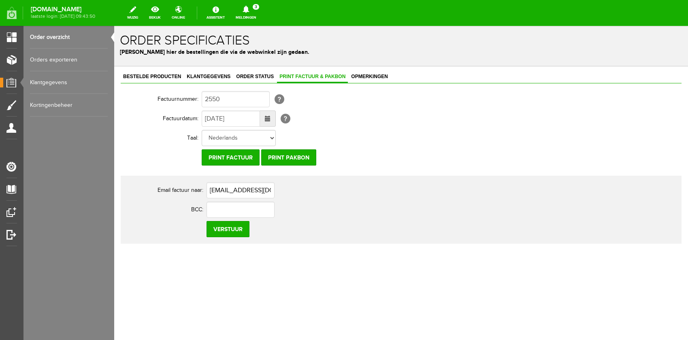
click at [54, 40] on link "Order overzicht" at bounding box center [69, 37] width 78 height 23
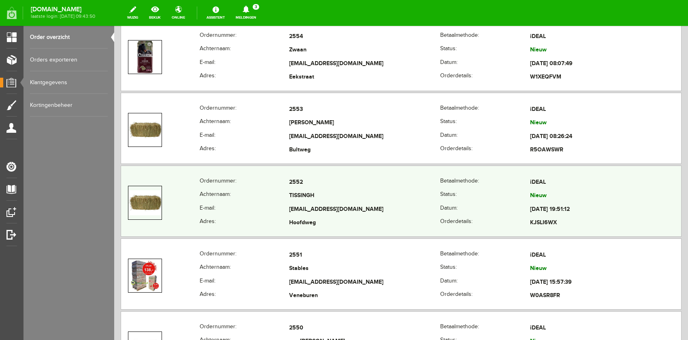
scroll to position [882, 0]
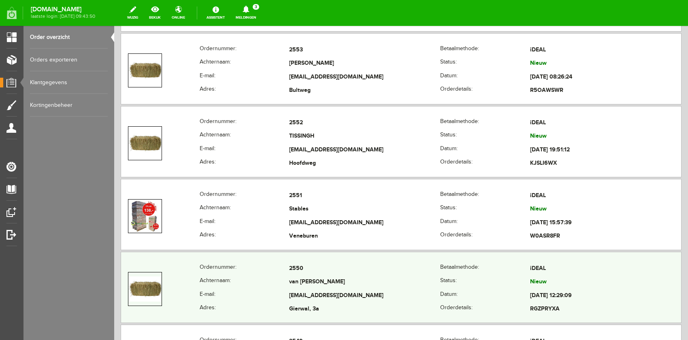
click at [326, 295] on td "[EMAIL_ADDRESS][DOMAIN_NAME]" at bounding box center [364, 296] width 151 height 14
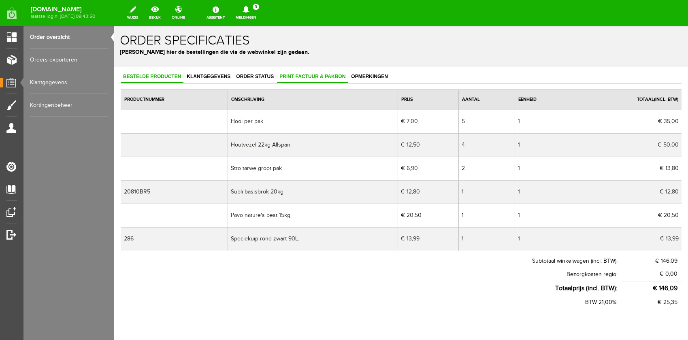
click at [335, 77] on span "Print factuur & pakbon" at bounding box center [312, 77] width 71 height 6
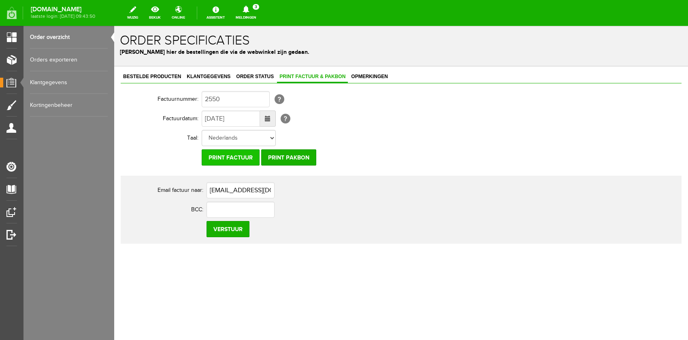
click at [218, 158] on input "Print factuur" at bounding box center [231, 157] width 58 height 16
click at [261, 13] on link "Meldingen 3 Nieuwe orders Er is een nieuwe order( #2549 ) geplaatst door [PERSO…" at bounding box center [246, 13] width 30 height 18
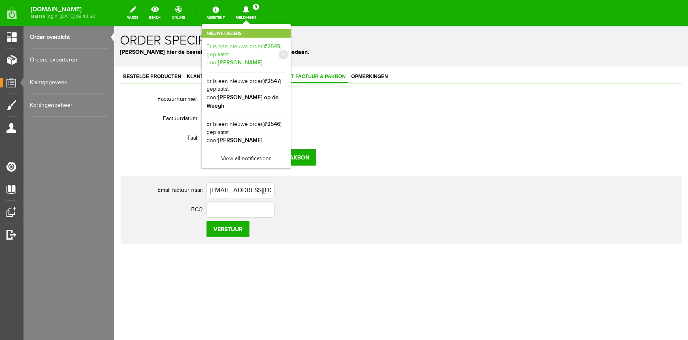
click at [263, 59] on b "[PERSON_NAME]" at bounding box center [240, 62] width 45 height 7
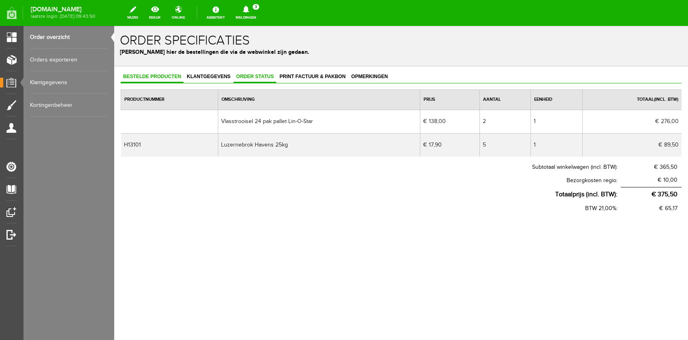
click at [264, 73] on link "Order status" at bounding box center [255, 77] width 43 height 12
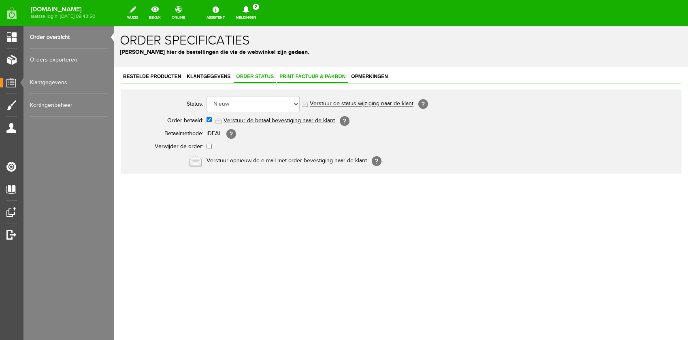
click at [295, 75] on span "Print factuur & pakbon" at bounding box center [312, 77] width 71 height 6
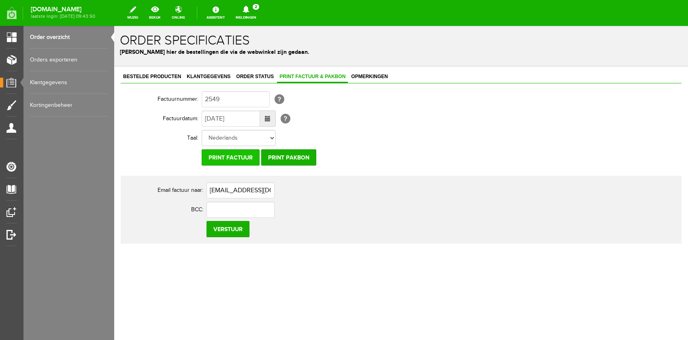
click at [236, 158] on input "Print factuur" at bounding box center [231, 157] width 58 height 16
click at [261, 15] on link "Meldingen 2 Nieuwe orders Er is een nieuwe order( #2547 ) geplaatst door [PERSO…" at bounding box center [246, 13] width 30 height 18
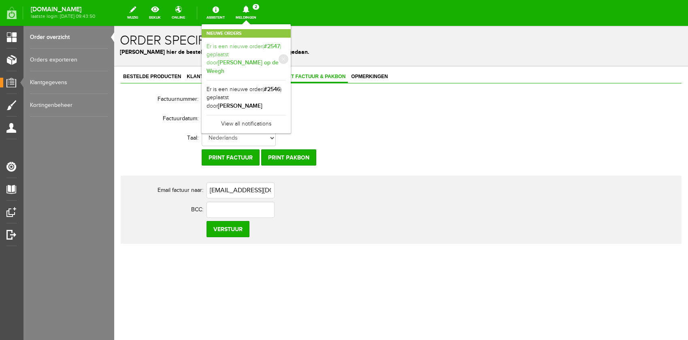
click at [270, 59] on b "[PERSON_NAME] op de Weegh" at bounding box center [243, 66] width 72 height 15
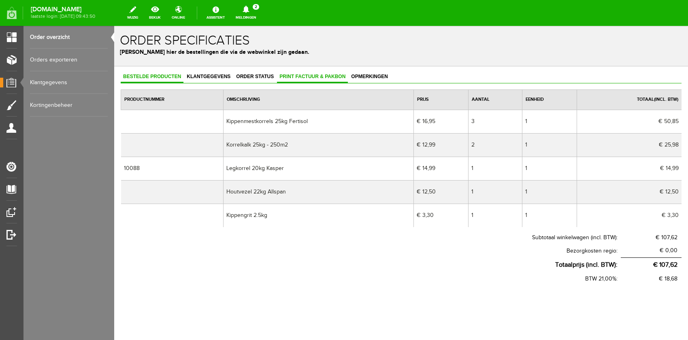
click at [293, 72] on link "Print factuur & pakbon" at bounding box center [312, 77] width 71 height 12
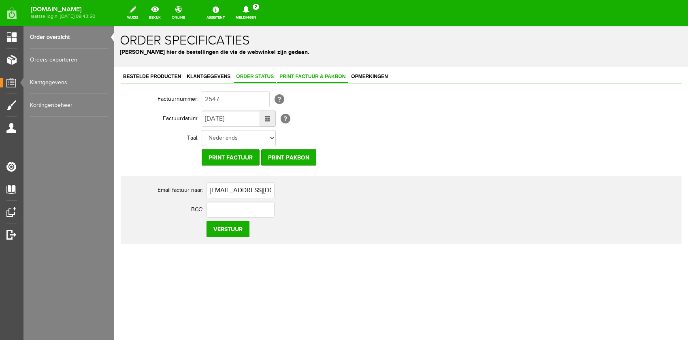
click at [254, 74] on span "Order status" at bounding box center [255, 77] width 43 height 6
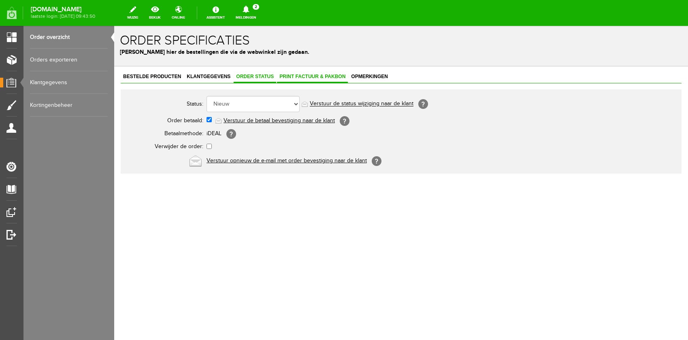
click at [300, 74] on link "Print factuur & pakbon" at bounding box center [312, 77] width 71 height 12
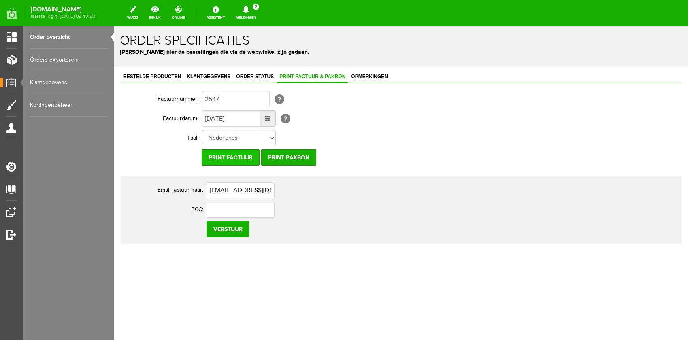
click at [237, 150] on input "Print factuur" at bounding box center [231, 157] width 58 height 16
click at [256, 13] on icon at bounding box center [246, 9] width 21 height 7
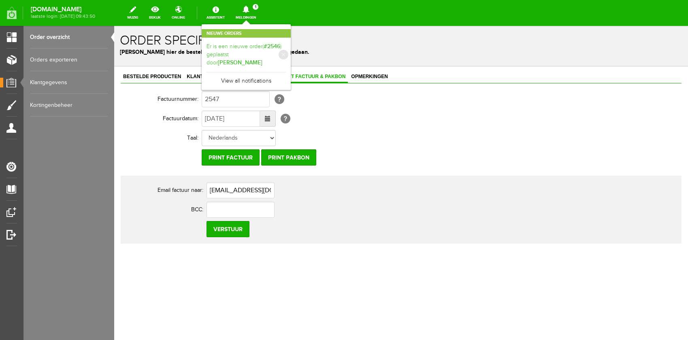
click at [270, 49] on link "Er is een nieuwe order( #2546 ) geplaatst door [PERSON_NAME]" at bounding box center [246, 55] width 79 height 25
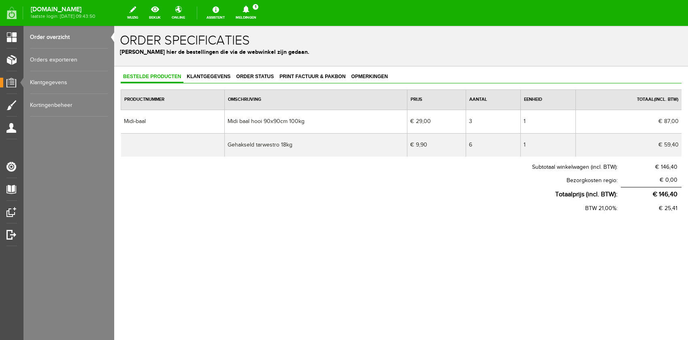
click at [291, 70] on div "Bestelde producten Klantgegevens Order status Print factuur & pakbon Opmerkinge…" at bounding box center [401, 169] width 574 height 206
click at [295, 73] on link "Print factuur & pakbon" at bounding box center [312, 77] width 71 height 12
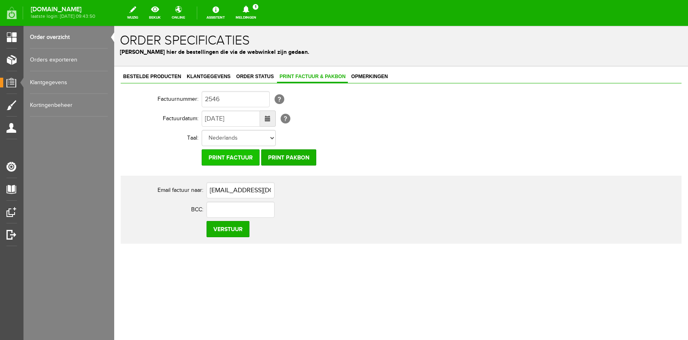
click at [225, 159] on input "Print factuur" at bounding box center [231, 157] width 58 height 16
click at [408, 257] on div "Bestelde producten Klantgegevens Order status Print factuur & pakbon Opmerkinge…" at bounding box center [401, 185] width 574 height 238
